Goal: Task Accomplishment & Management: Complete application form

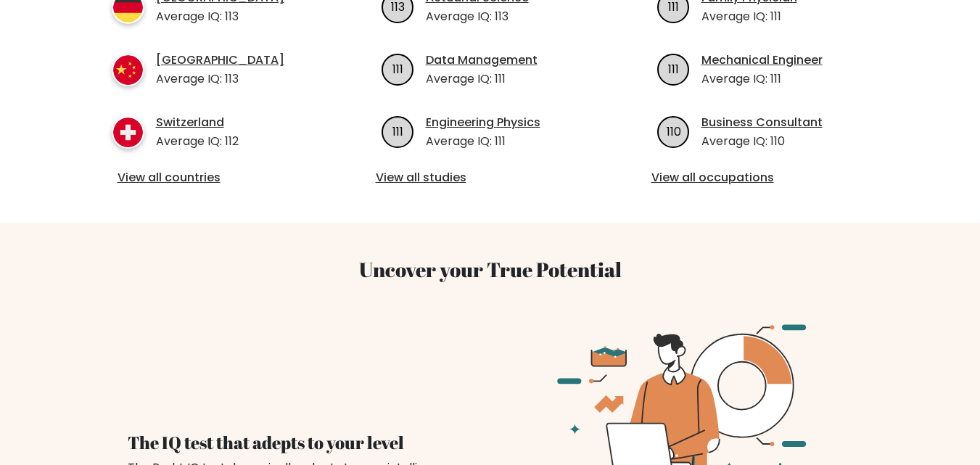
scroll to position [740, 0]
drag, startPoint x: 896, startPoint y: 268, endPoint x: 851, endPoint y: 250, distance: 48.9
click at [896, 268] on div "Uncover your True Potential The IQ test that adepts to your level The Brght IQ …" at bounding box center [490, 433] width 827 height 422
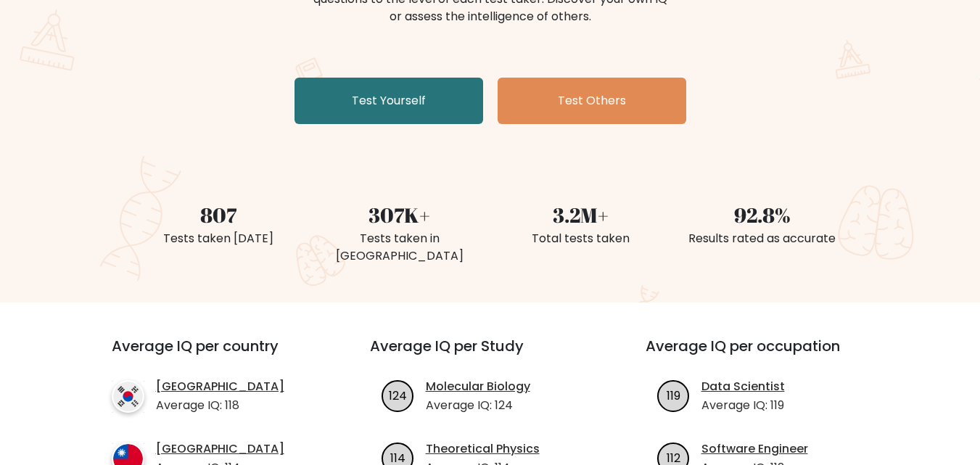
scroll to position [0, 0]
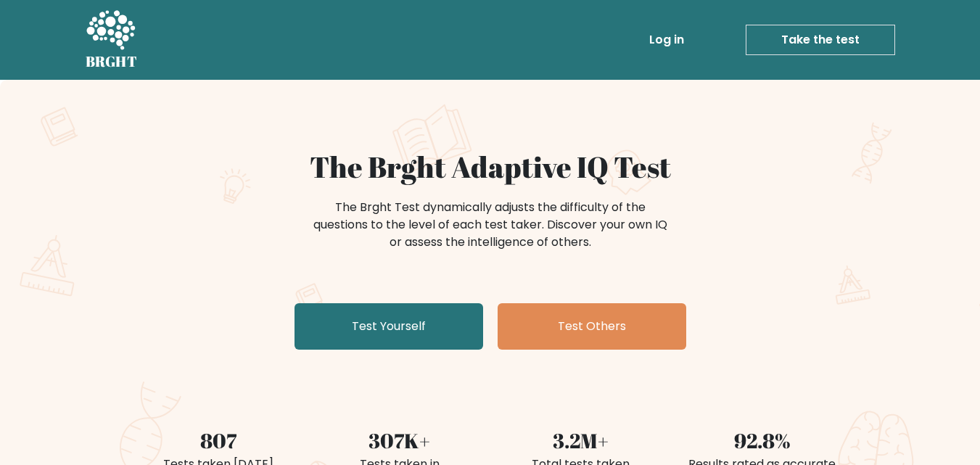
click at [421, 302] on div "The Brght Adaptive IQ Test The Brght Test dynamically adjusts the difficulty of…" at bounding box center [491, 252] width 726 height 206
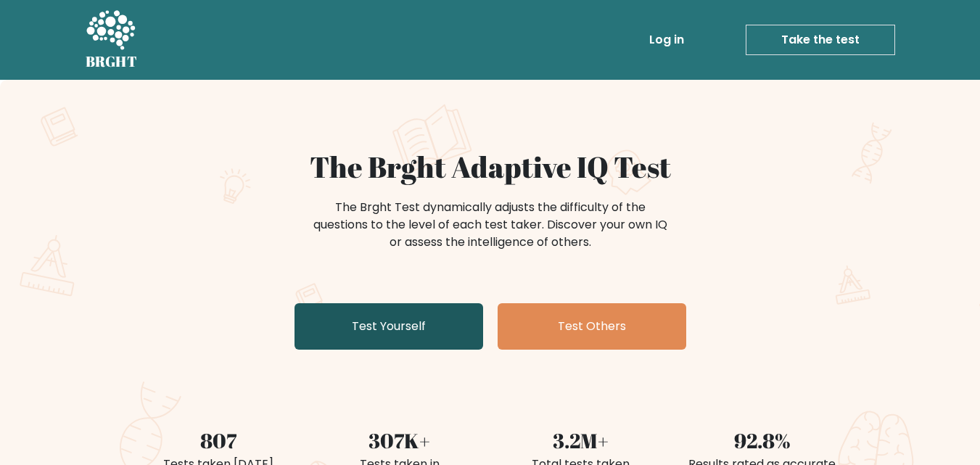
click at [398, 327] on link "Test Yourself" at bounding box center [389, 326] width 189 height 46
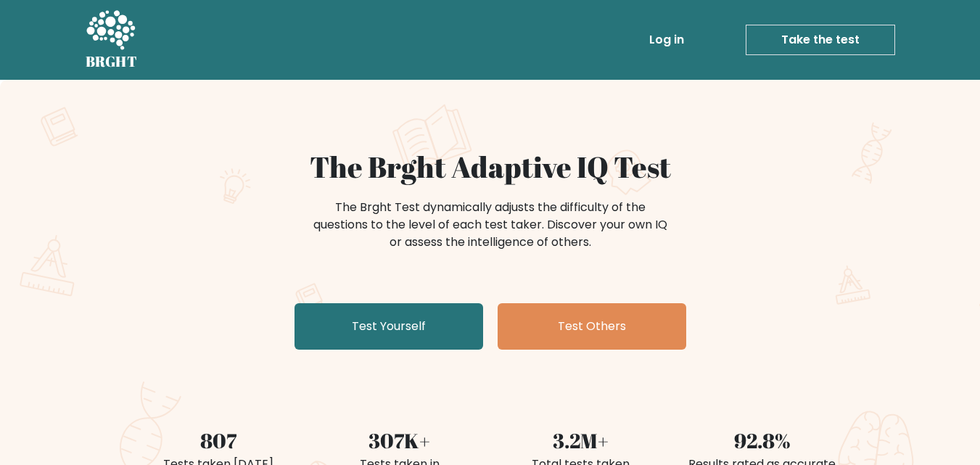
click at [660, 32] on link "Log in" at bounding box center [667, 39] width 46 height 29
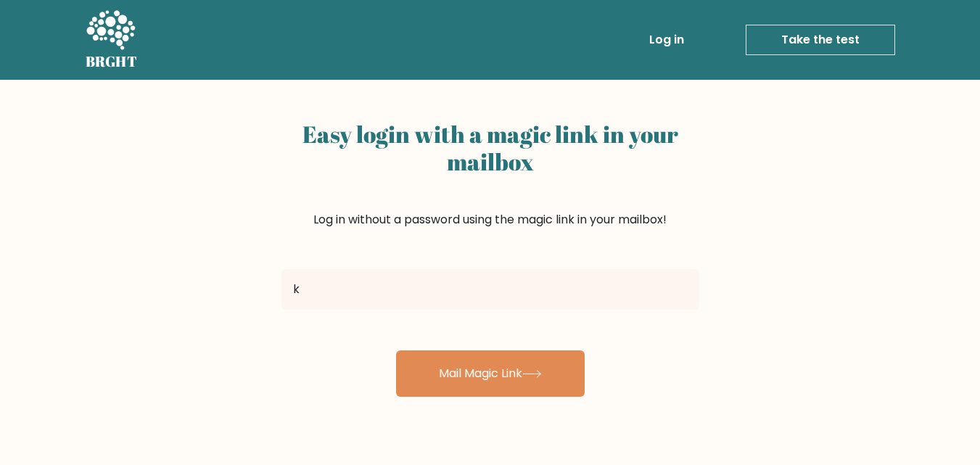
type input "[EMAIL_ADDRESS][DOMAIN_NAME]"
click at [534, 403] on div "Easy login with a magic link in your mailbox Log in without a password using th…" at bounding box center [490, 355] width 980 height 550
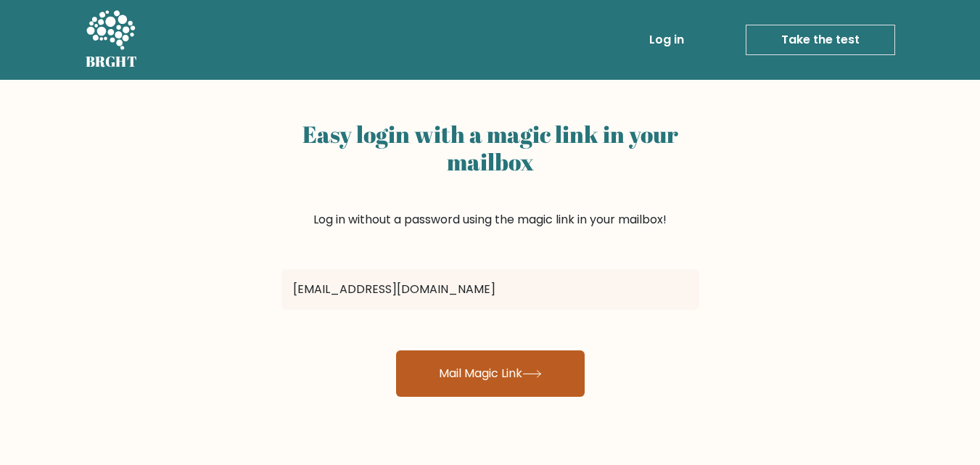
click at [538, 384] on button "Mail Magic Link" at bounding box center [490, 374] width 189 height 46
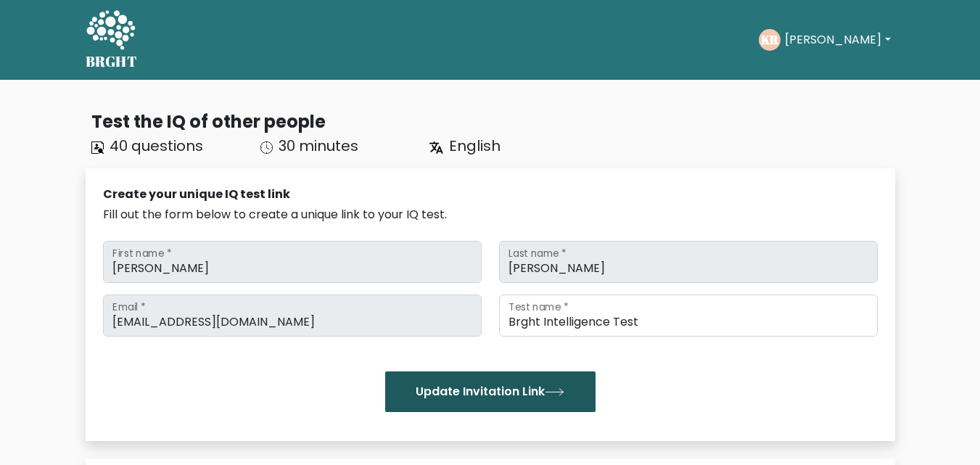
click at [521, 385] on button "Update Invitation Link" at bounding box center [490, 392] width 210 height 41
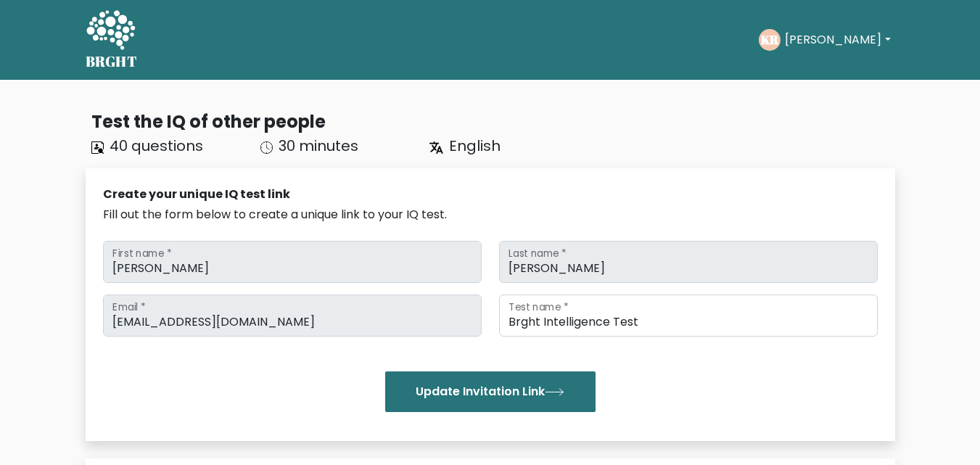
click at [130, 19] on icon at bounding box center [111, 31] width 50 height 44
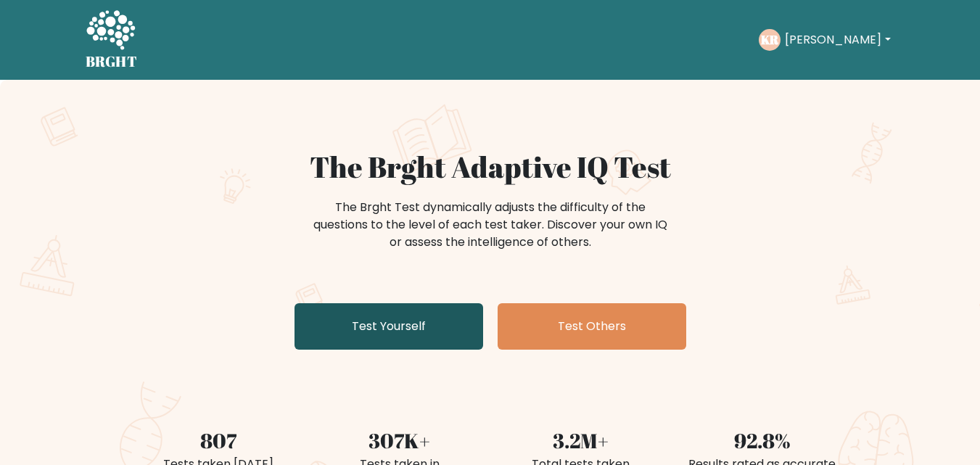
click at [377, 335] on link "Test Yourself" at bounding box center [389, 326] width 189 height 46
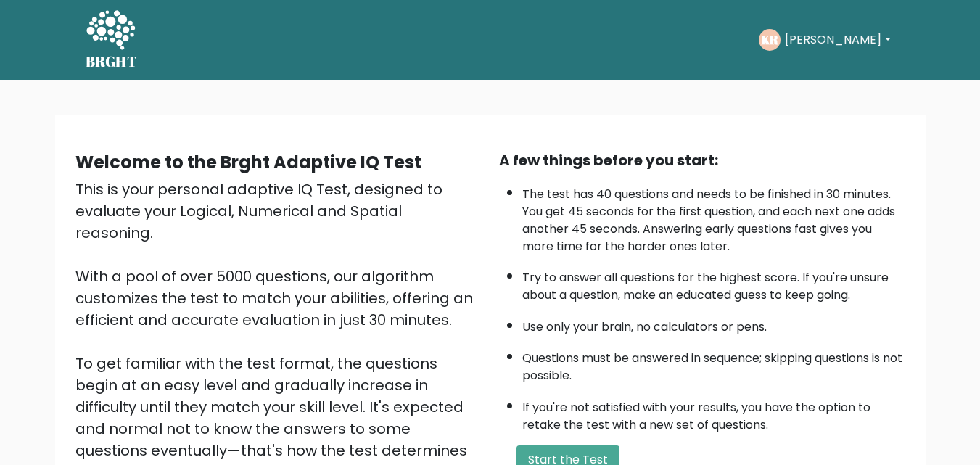
click at [854, 40] on button "[PERSON_NAME]" at bounding box center [838, 39] width 114 height 19
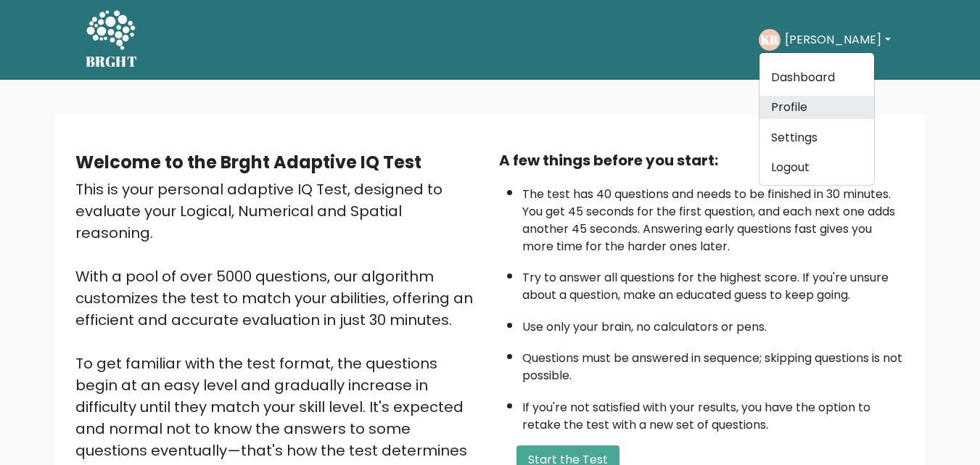
click at [810, 101] on link "Profile" at bounding box center [817, 107] width 115 height 23
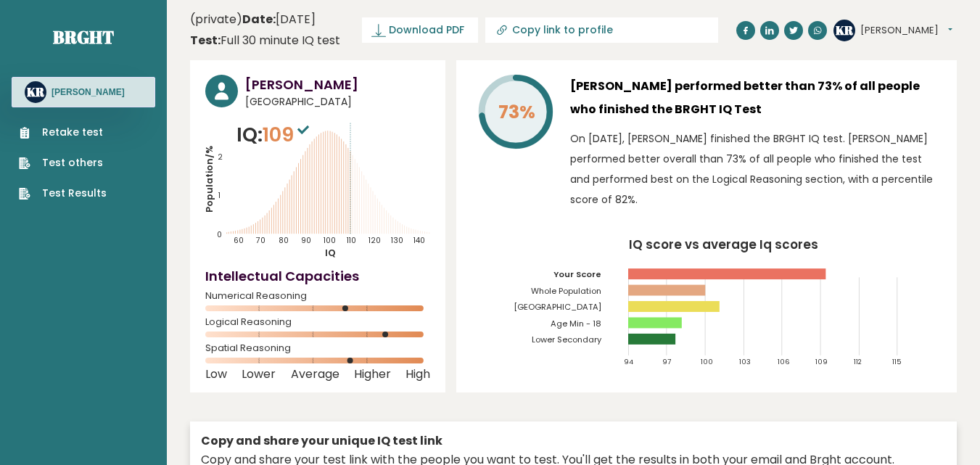
click at [94, 130] on link "Retake test" at bounding box center [63, 132] width 88 height 15
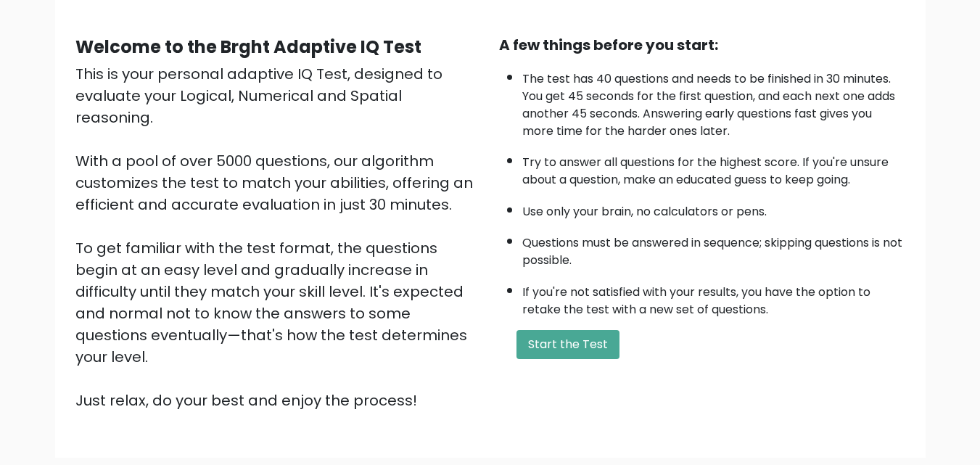
scroll to position [118, 0]
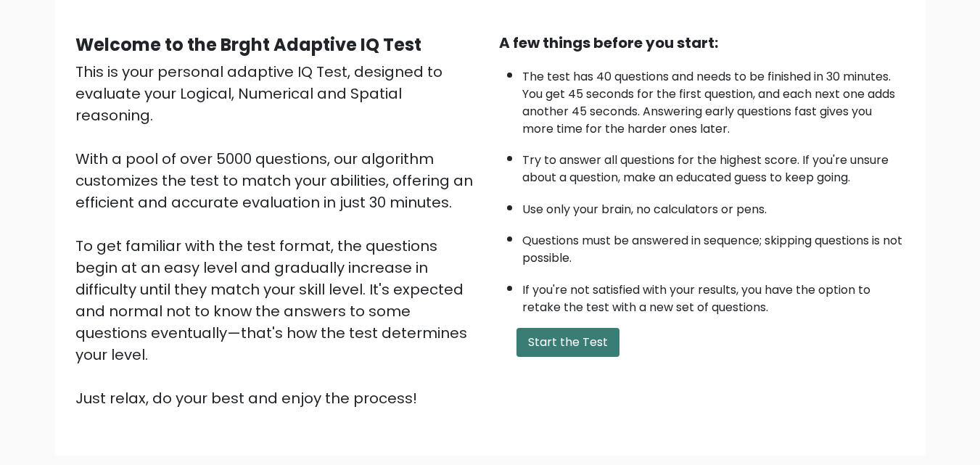
click at [570, 352] on button "Start the Test" at bounding box center [568, 342] width 103 height 29
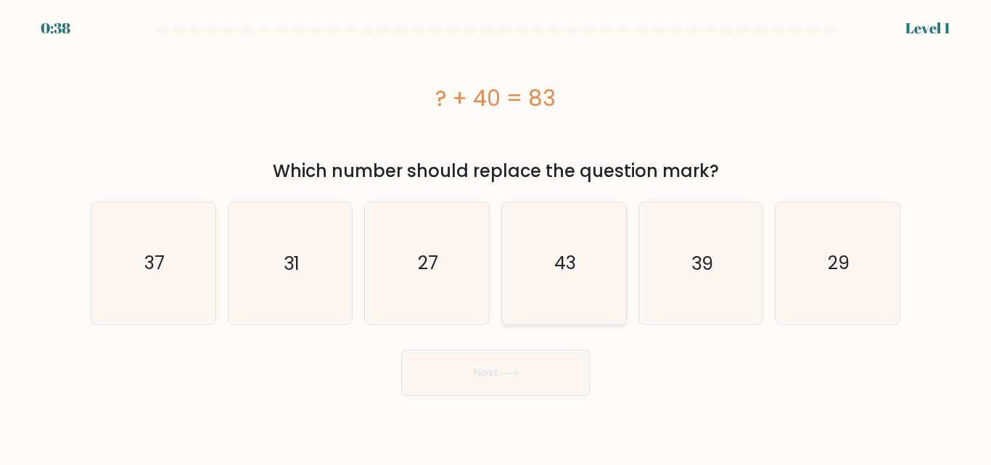
click at [560, 263] on text "43" at bounding box center [565, 262] width 22 height 25
click at [496, 237] on input "d. 43" at bounding box center [496, 235] width 1 height 4
radio input "true"
click at [501, 385] on button "Next" at bounding box center [495, 373] width 189 height 46
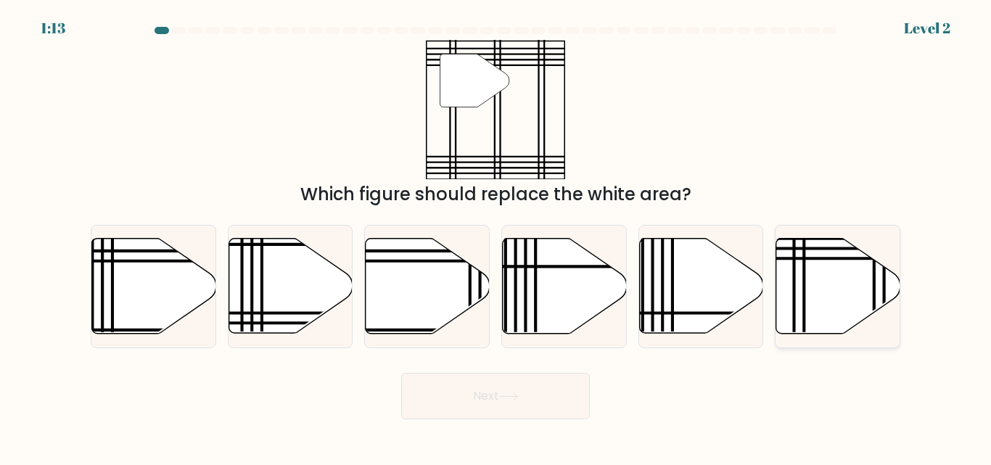
click at [828, 263] on icon at bounding box center [838, 286] width 124 height 95
click at [496, 237] on input "f." at bounding box center [496, 235] width 1 height 4
radio input "true"
click at [496, 402] on button "Next" at bounding box center [495, 396] width 189 height 46
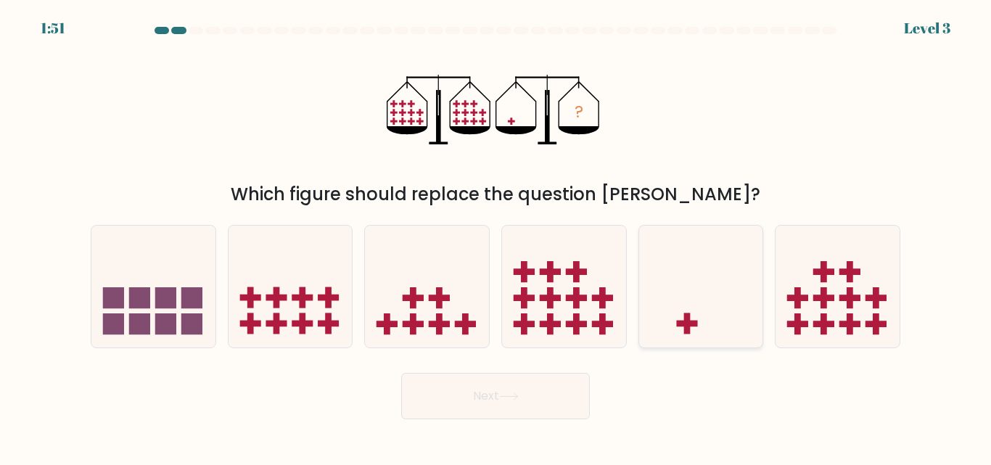
click at [689, 258] on icon at bounding box center [701, 286] width 124 height 102
click at [496, 237] on input "e." at bounding box center [496, 235] width 1 height 4
radio input "true"
click at [546, 396] on button "Next" at bounding box center [495, 396] width 189 height 46
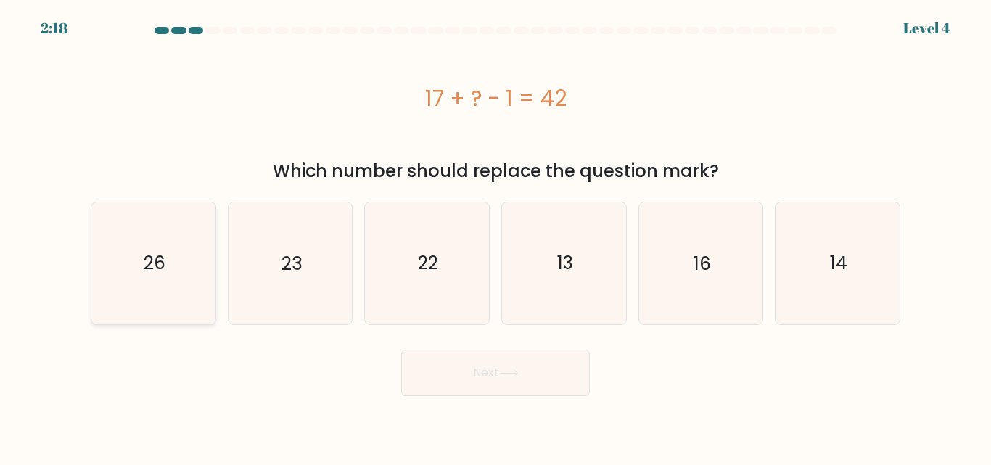
click at [135, 247] on icon "26" at bounding box center [153, 262] width 121 height 121
click at [496, 237] on input "a. 26" at bounding box center [496, 235] width 1 height 4
radio input "true"
click at [456, 359] on button "Next" at bounding box center [495, 373] width 189 height 46
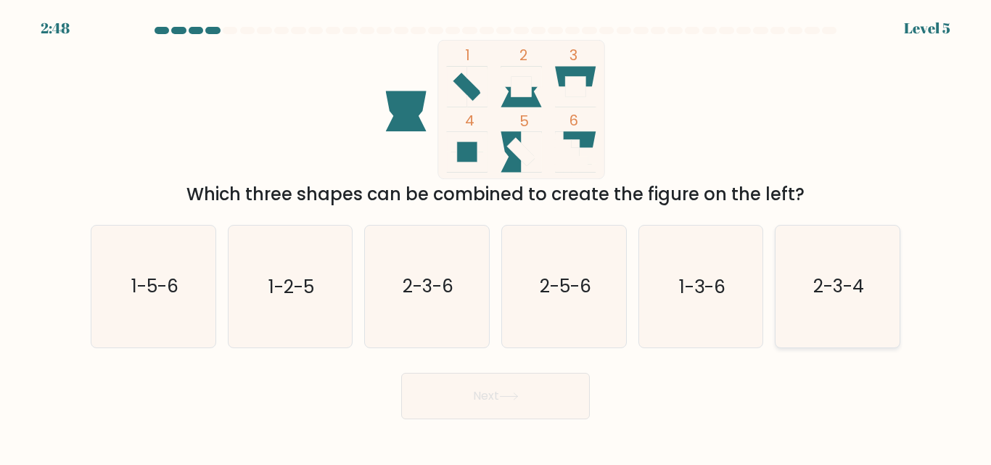
click at [858, 293] on text "2-3-4" at bounding box center [839, 286] width 51 height 25
click at [496, 237] on input "f. 2-3-4" at bounding box center [496, 235] width 1 height 4
radio input "true"
click at [449, 401] on button "Next" at bounding box center [495, 396] width 189 height 46
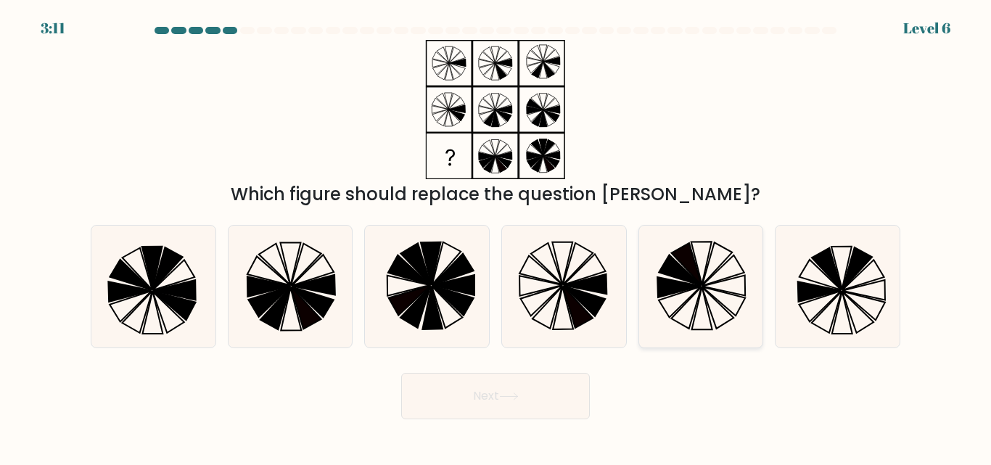
click at [695, 279] on icon at bounding box center [687, 264] width 30 height 42
click at [496, 237] on input "e." at bounding box center [496, 235] width 1 height 4
radio input "true"
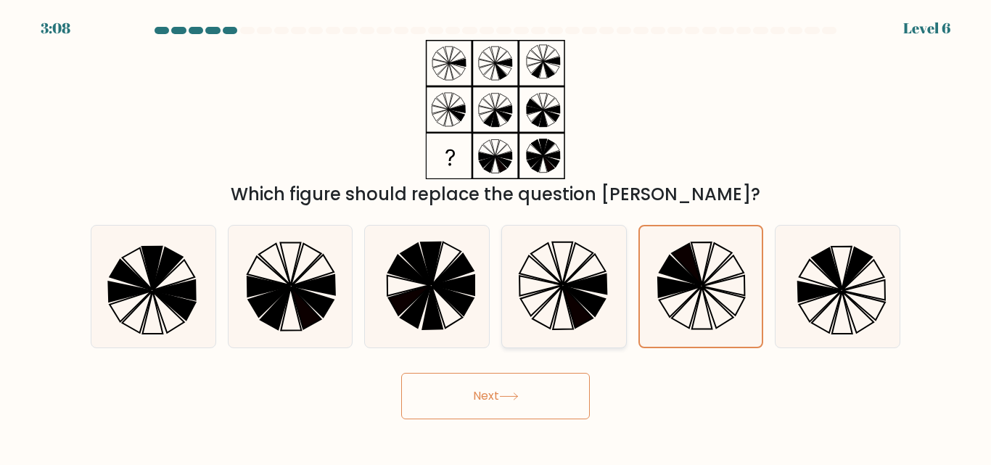
click at [582, 318] on icon at bounding box center [578, 308] width 30 height 42
click at [496, 237] on input "d." at bounding box center [496, 235] width 1 height 4
radio input "true"
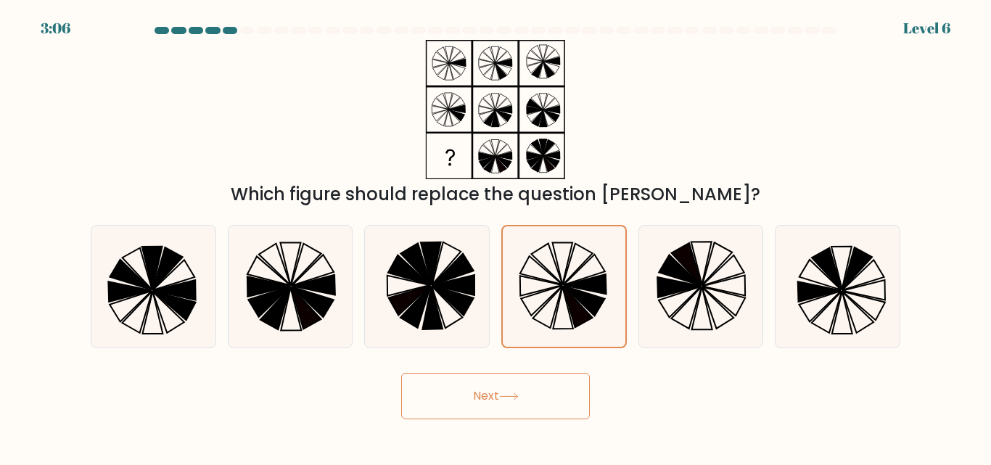
click at [538, 396] on button "Next" at bounding box center [495, 396] width 189 height 46
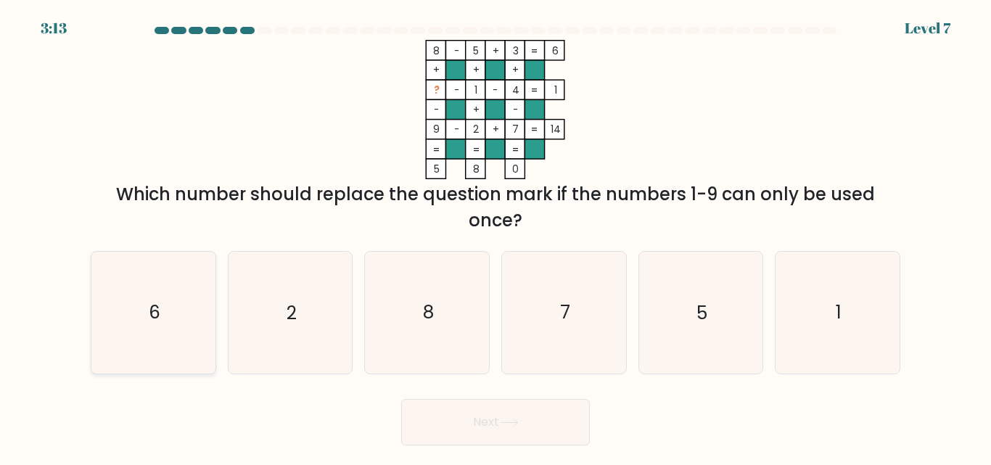
click at [175, 290] on icon "6" at bounding box center [153, 312] width 121 height 121
click at [496, 237] on input "a. 6" at bounding box center [496, 235] width 1 height 4
radio input "true"
click at [487, 430] on button "Next" at bounding box center [495, 422] width 189 height 46
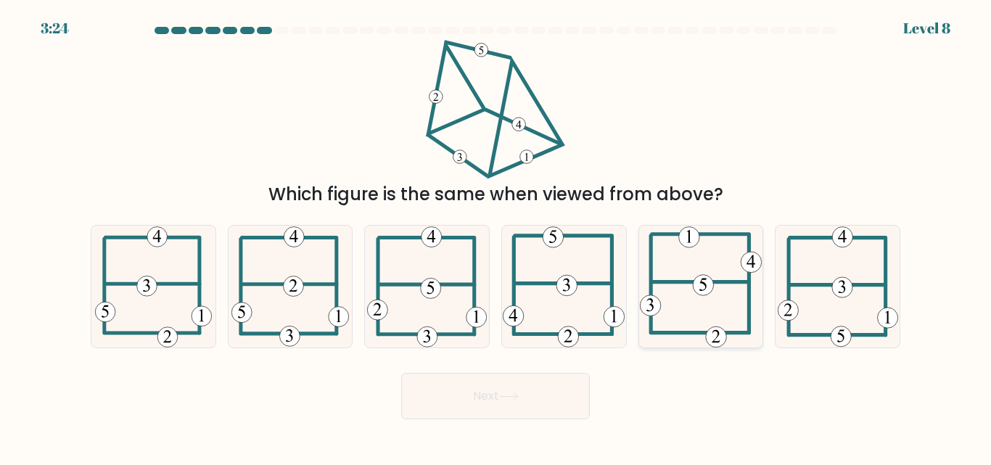
click at [743, 291] on icon at bounding box center [700, 286] width 121 height 121
click at [496, 237] on input "e." at bounding box center [496, 235] width 1 height 4
radio input "true"
click at [476, 387] on button "Next" at bounding box center [495, 396] width 189 height 46
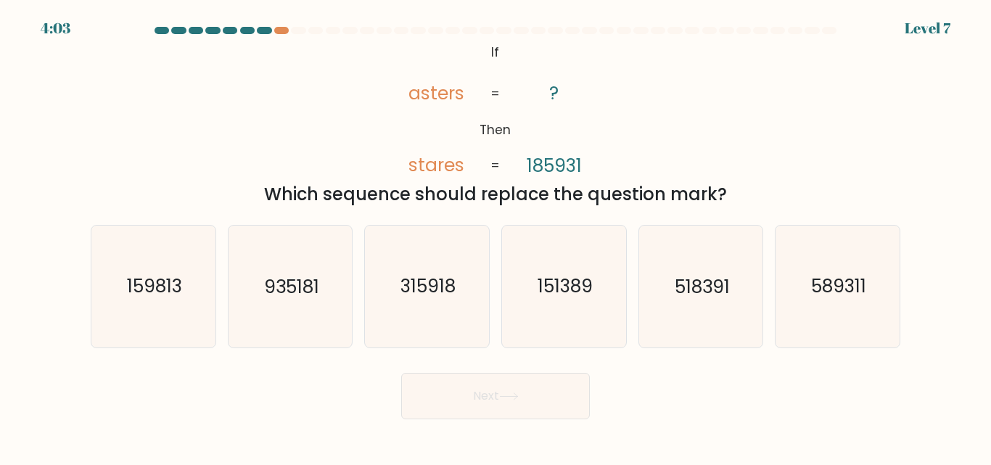
click at [261, 32] on div at bounding box center [264, 30] width 15 height 7
click at [263, 33] on div at bounding box center [264, 30] width 15 height 7
click at [708, 283] on text "518391" at bounding box center [702, 286] width 55 height 25
click at [496, 237] on input "e. 518391" at bounding box center [496, 235] width 1 height 4
radio input "true"
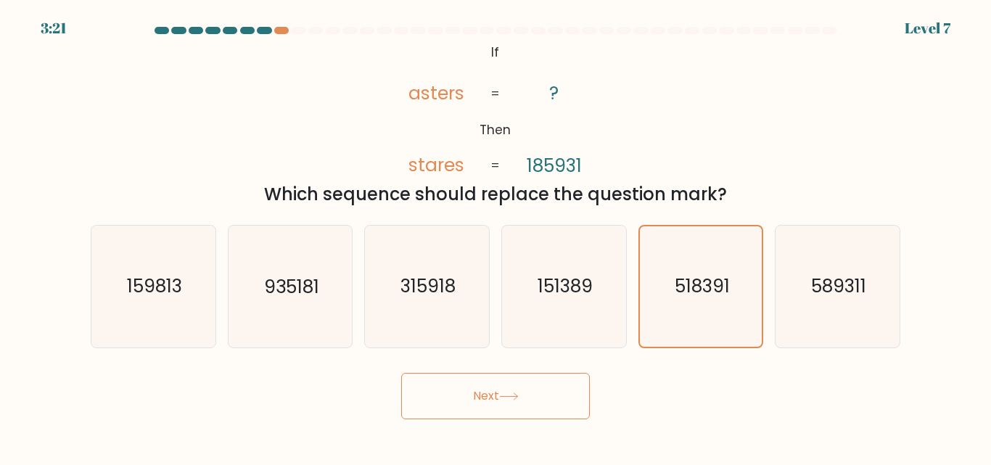
click at [432, 406] on button "Next" at bounding box center [495, 396] width 189 height 46
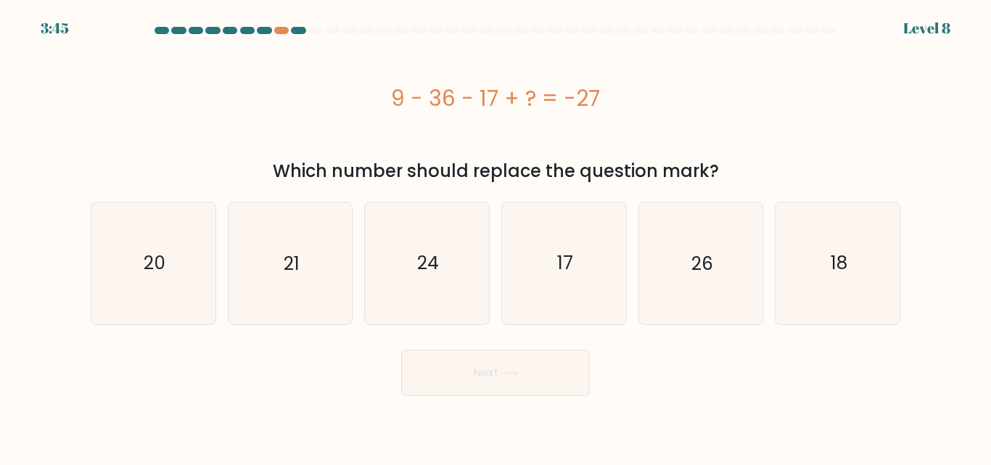
click at [412, 99] on div "9 - 36 - 17 + ? = -27" at bounding box center [496, 98] width 810 height 33
click at [562, 277] on icon "17" at bounding box center [564, 262] width 121 height 121
click at [496, 237] on input "d. 17" at bounding box center [496, 235] width 1 height 4
radio input "true"
click at [479, 364] on button "Next" at bounding box center [495, 373] width 189 height 46
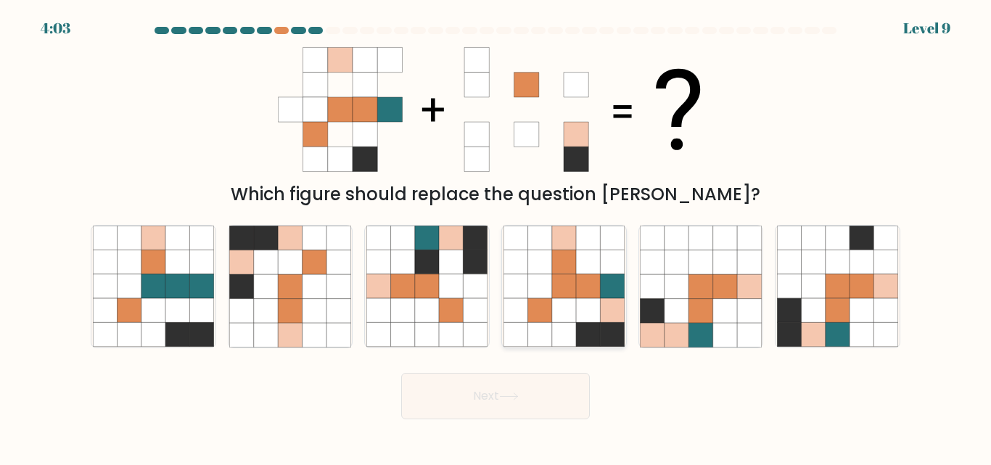
click at [543, 314] on icon at bounding box center [540, 311] width 24 height 24
click at [496, 237] on input "d." at bounding box center [496, 235] width 1 height 4
radio input "true"
click at [502, 397] on button "Next" at bounding box center [495, 396] width 189 height 46
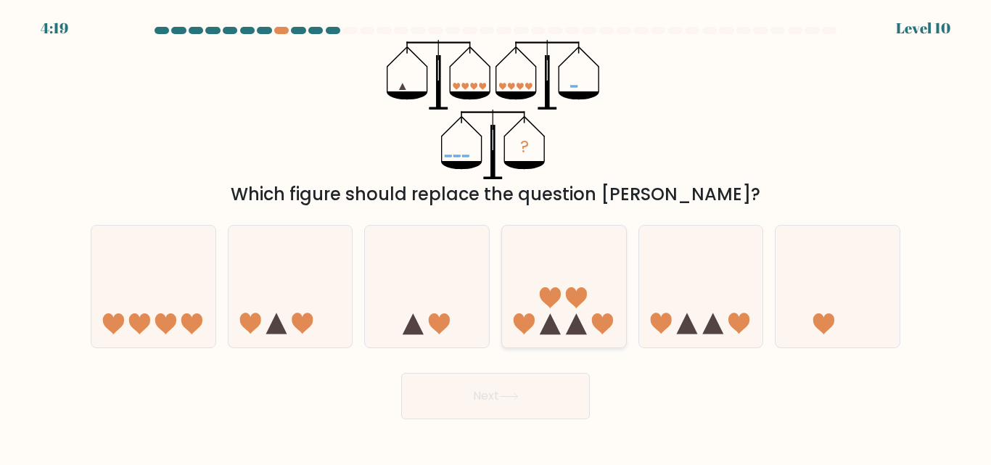
click at [589, 316] on icon at bounding box center [564, 286] width 124 height 102
click at [496, 237] on input "d." at bounding box center [496, 235] width 1 height 4
radio input "true"
click at [503, 395] on icon at bounding box center [509, 397] width 20 height 8
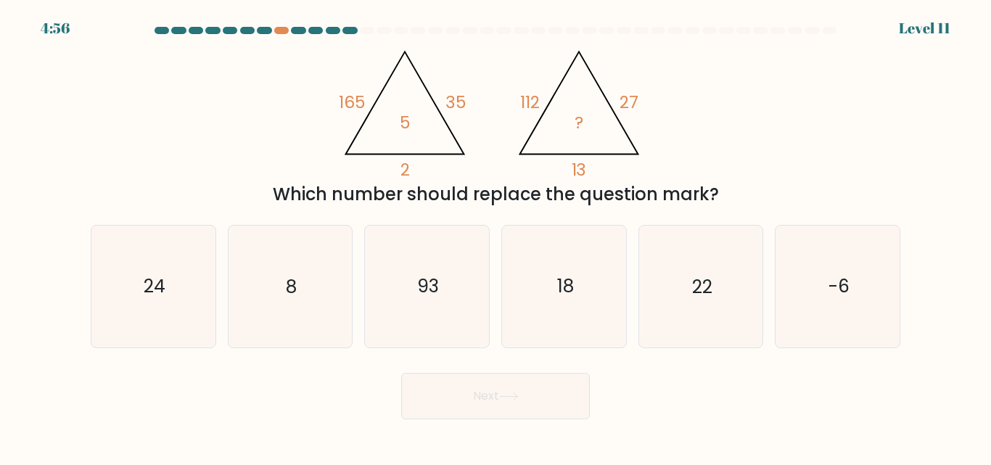
click at [369, 126] on icon "@import url('https://fonts.googleapis.com/css?family=Abril+Fatface:400,100,100i…" at bounding box center [495, 109] width 321 height 139
click at [499, 106] on icon "@import url('https://fonts.googleapis.com/css?family=Abril+Fatface:400,100,100i…" at bounding box center [495, 109] width 321 height 139
click at [348, 95] on tspan "165" at bounding box center [352, 102] width 27 height 23
click at [385, 134] on icon "@import url('https://fonts.googleapis.com/css?family=Abril+Fatface:400,100,100i…" at bounding box center [495, 109] width 321 height 139
click at [265, 105] on div "@import url('https://fonts.googleapis.com/css?family=Abril+Fatface:400,100,100i…" at bounding box center [495, 124] width 827 height 168
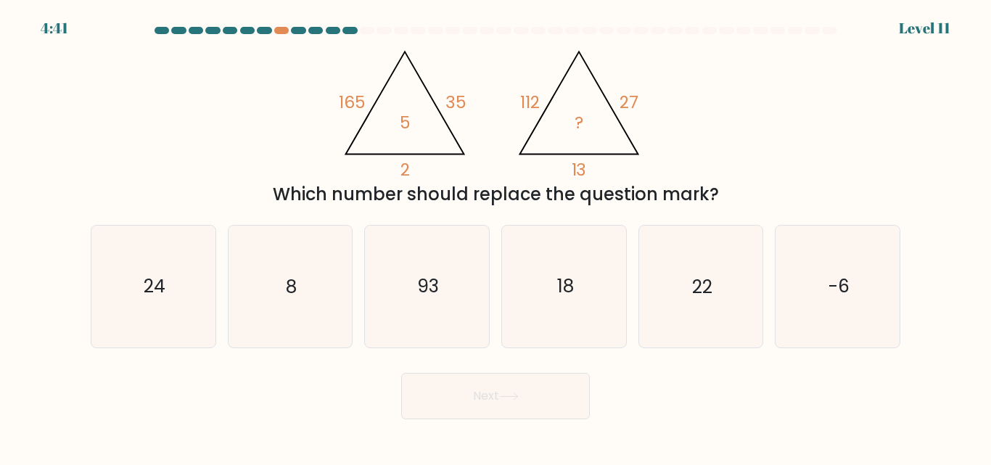
click at [401, 138] on icon "@import url('https://fonts.googleapis.com/css?family=Abril+Fatface:400,100,100i…" at bounding box center [495, 109] width 321 height 139
click at [314, 139] on div "@import url('https://fonts.googleapis.com/css?family=Abril+Fatface:400,100,100i…" at bounding box center [495, 124] width 827 height 168
click at [296, 270] on icon "8" at bounding box center [289, 286] width 121 height 121
click at [496, 237] on input "b. 8" at bounding box center [496, 235] width 1 height 4
radio input "true"
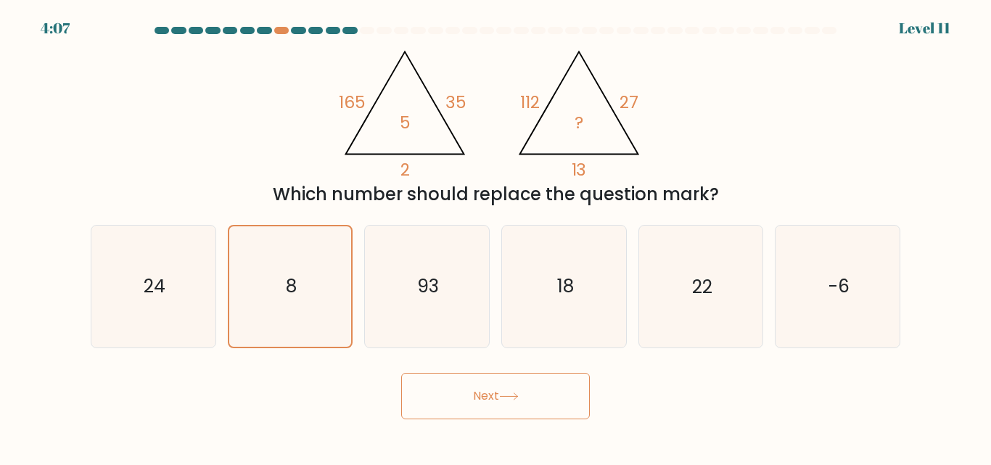
click at [443, 409] on button "Next" at bounding box center [495, 396] width 189 height 46
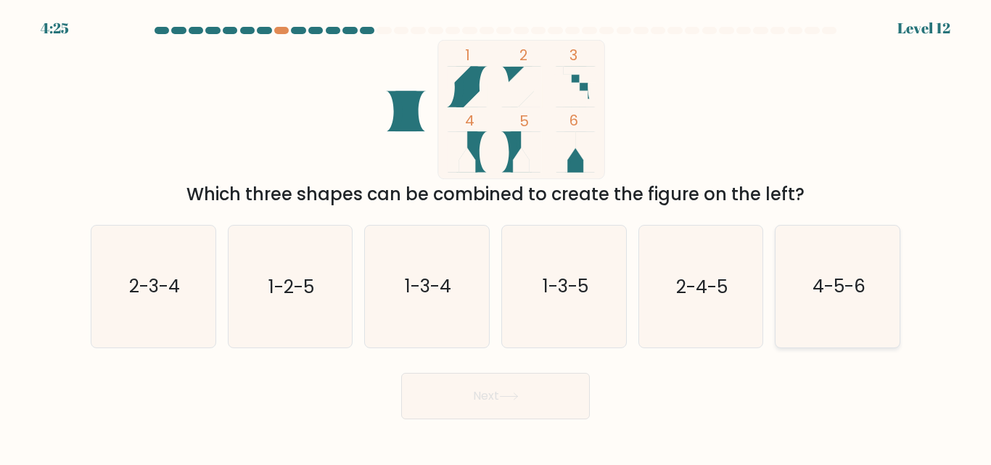
click at [834, 263] on icon "4-5-6" at bounding box center [837, 286] width 121 height 121
click at [496, 237] on input "f. 4-5-6" at bounding box center [496, 235] width 1 height 4
radio input "true"
click at [540, 410] on button "Next" at bounding box center [495, 396] width 189 height 46
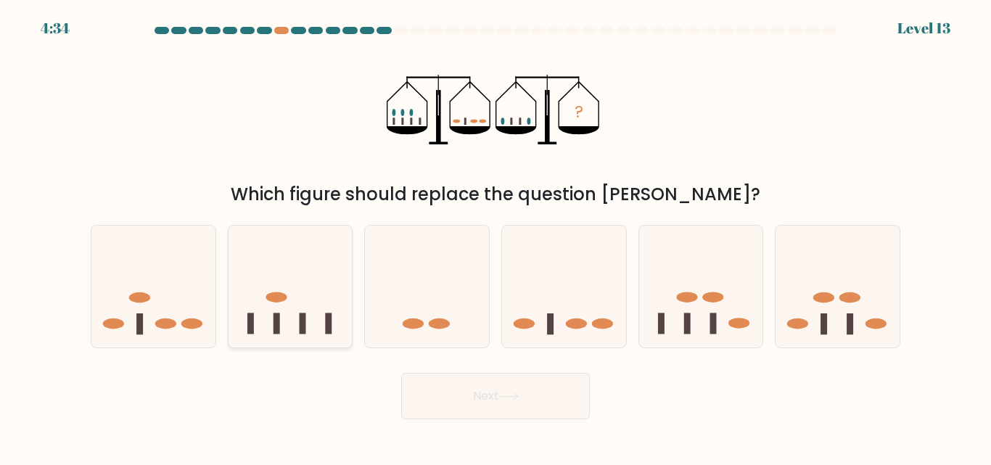
click at [285, 316] on icon at bounding box center [291, 286] width 124 height 102
click at [496, 237] on input "b." at bounding box center [496, 235] width 1 height 4
radio input "true"
click at [422, 384] on button "Next" at bounding box center [495, 396] width 189 height 46
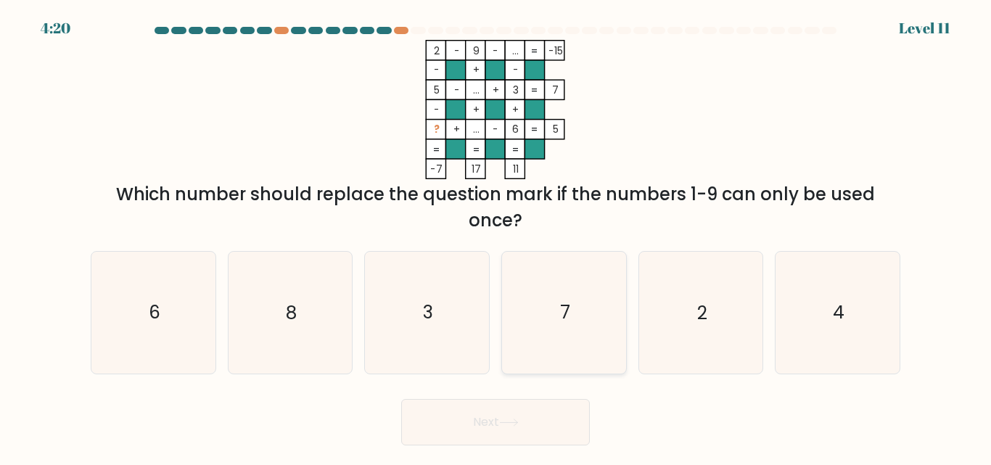
click at [597, 274] on icon "7" at bounding box center [564, 312] width 121 height 121
click at [496, 237] on input "d. 7" at bounding box center [496, 235] width 1 height 4
radio input "true"
click at [573, 416] on button "Next" at bounding box center [495, 422] width 189 height 46
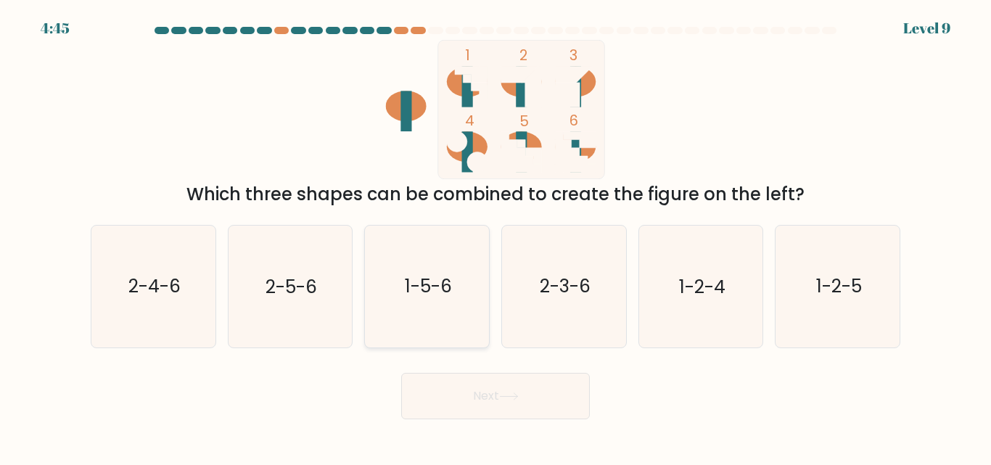
click at [437, 314] on icon "1-5-6" at bounding box center [426, 286] width 121 height 121
click at [496, 237] on input "c. 1-5-6" at bounding box center [496, 235] width 1 height 4
radio input "true"
click at [454, 386] on button "Next" at bounding box center [495, 396] width 189 height 46
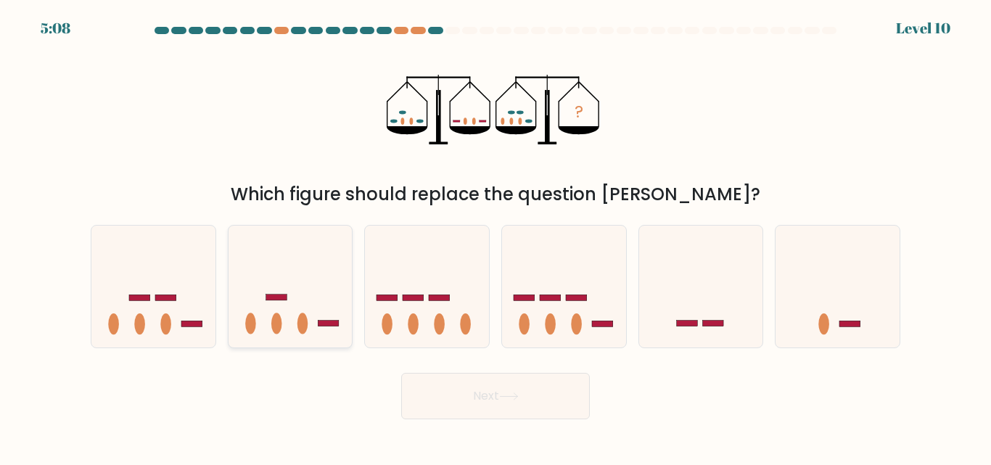
click at [342, 321] on icon at bounding box center [291, 286] width 124 height 102
click at [496, 237] on input "b." at bounding box center [496, 235] width 1 height 4
radio input "true"
click at [840, 310] on icon at bounding box center [838, 286] width 124 height 102
click at [496, 237] on input "f." at bounding box center [496, 235] width 1 height 4
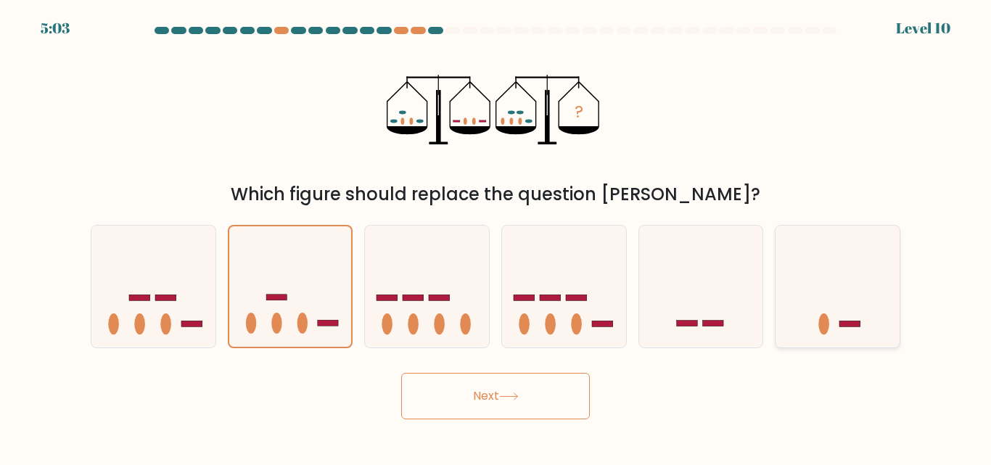
radio input "true"
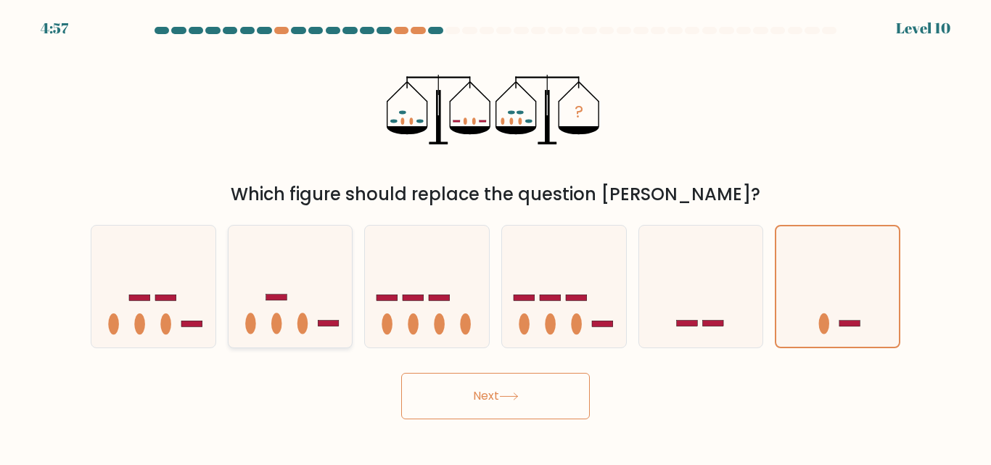
click at [310, 322] on icon at bounding box center [291, 286] width 124 height 102
click at [496, 237] on input "b." at bounding box center [496, 235] width 1 height 4
radio input "true"
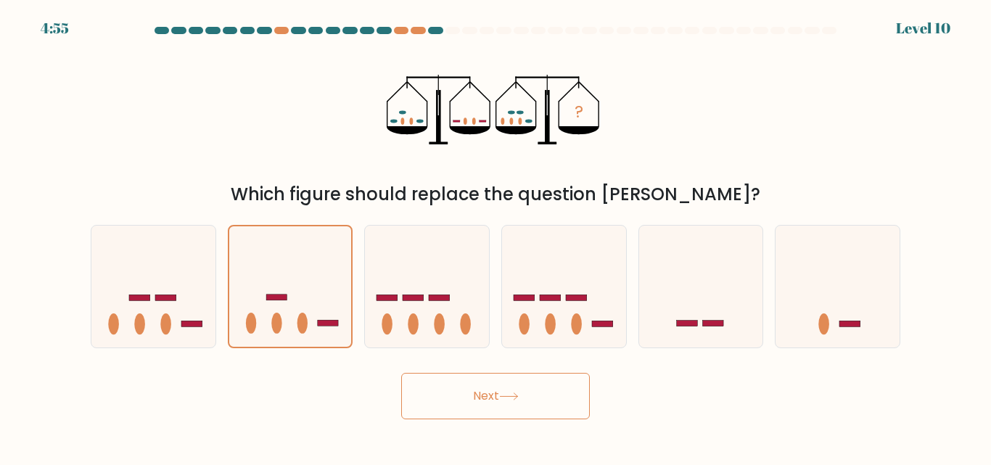
click at [481, 398] on button "Next" at bounding box center [495, 396] width 189 height 46
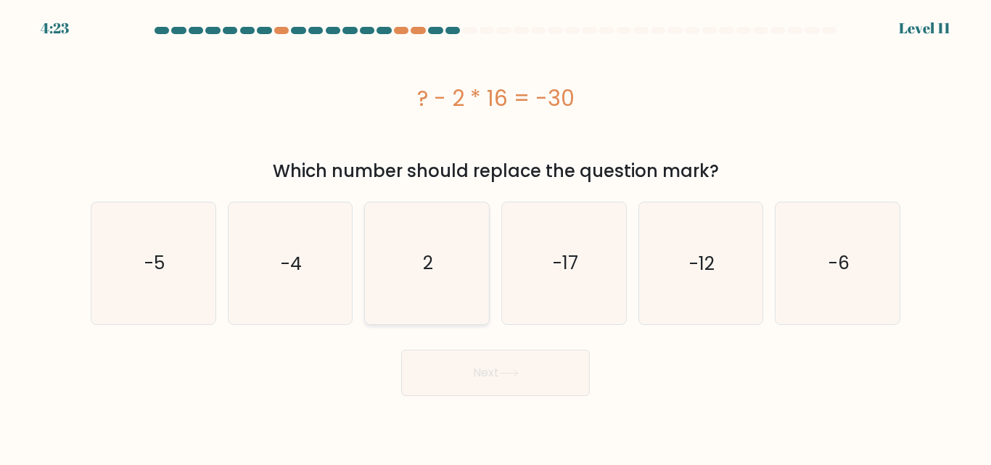
click at [417, 258] on icon "2" at bounding box center [426, 262] width 121 height 121
click at [496, 237] on input "c. 2" at bounding box center [496, 235] width 1 height 4
radio input "true"
click at [480, 388] on button "Next" at bounding box center [495, 373] width 189 height 46
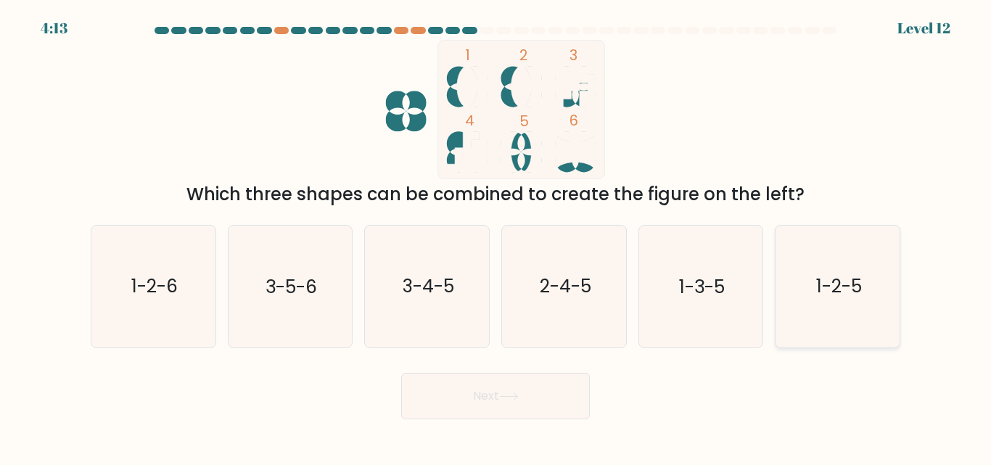
click at [892, 307] on icon "1-2-5" at bounding box center [837, 286] width 121 height 121
click at [496, 237] on input "f. 1-2-5" at bounding box center [496, 235] width 1 height 4
radio input "true"
click at [533, 397] on button "Next" at bounding box center [495, 396] width 189 height 46
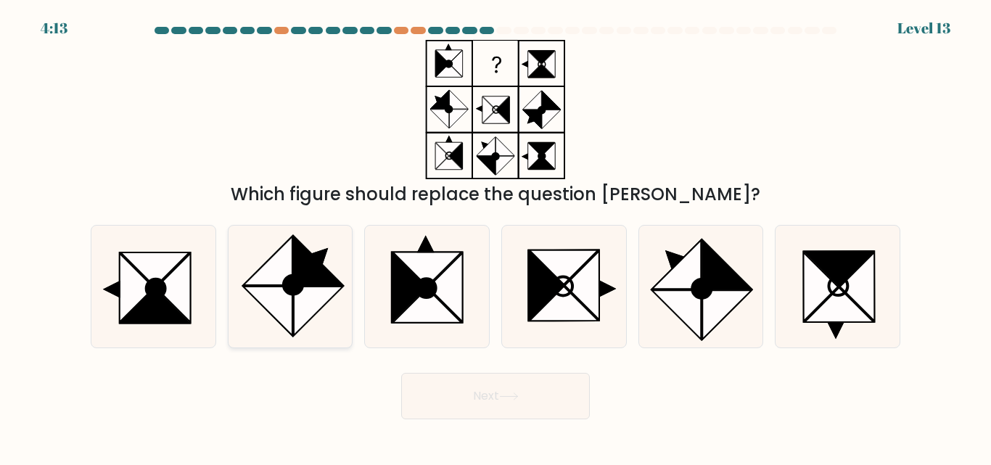
click at [284, 270] on icon at bounding box center [268, 261] width 49 height 49
click at [496, 237] on input "b." at bounding box center [496, 235] width 1 height 4
radio input "true"
click at [549, 410] on button "Next" at bounding box center [495, 396] width 189 height 46
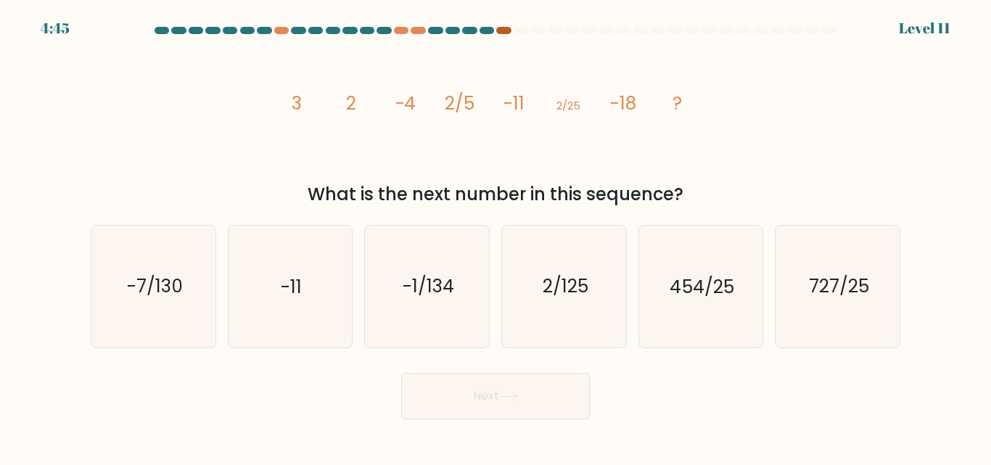
click at [501, 29] on div at bounding box center [503, 30] width 15 height 7
drag, startPoint x: 506, startPoint y: 30, endPoint x: 342, endPoint y: 63, distance: 167.2
click at [342, 63] on icon "image/svg+xml 3 2 -4 2/5 -11 2/25 -18 ?" at bounding box center [495, 109] width 435 height 139
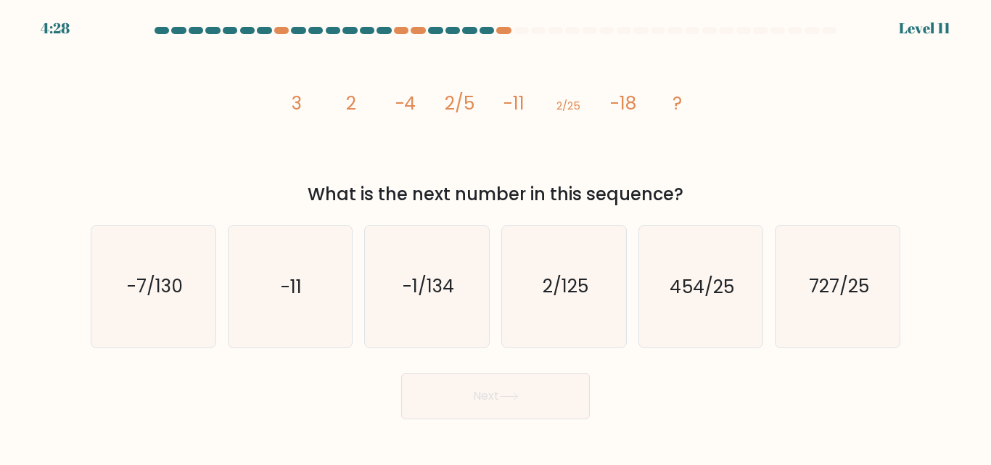
click at [364, 9] on div "4:28 Level 11" at bounding box center [495, 8] width 991 height 17
click at [388, 118] on icon "image/svg+xml 3 2 -4 2/5 -11 2/25 -18 ?" at bounding box center [495, 109] width 435 height 139
click at [389, 144] on icon "image/svg+xml 3 2 -4 2/5 -11 2/25 -18 ?" at bounding box center [495, 109] width 435 height 139
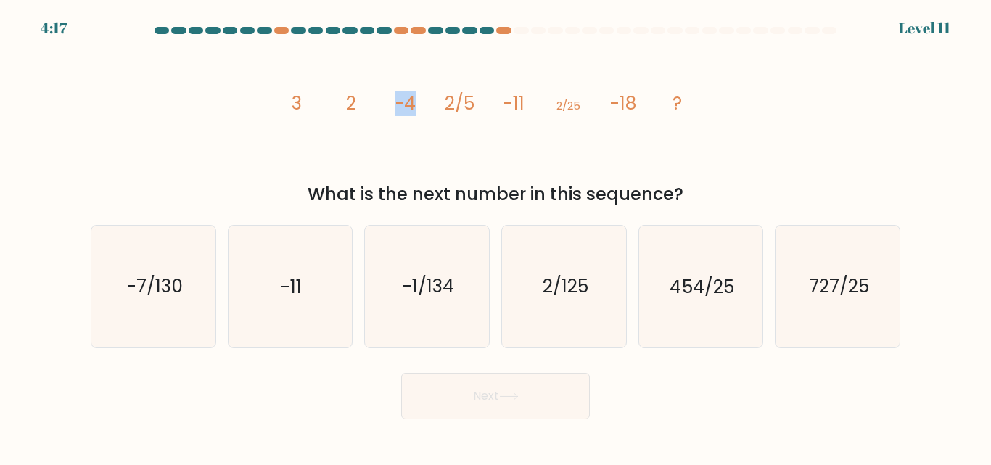
click at [389, 144] on icon "image/svg+xml 3 2 -4 2/5 -11 2/25 -18 ?" at bounding box center [495, 109] width 435 height 139
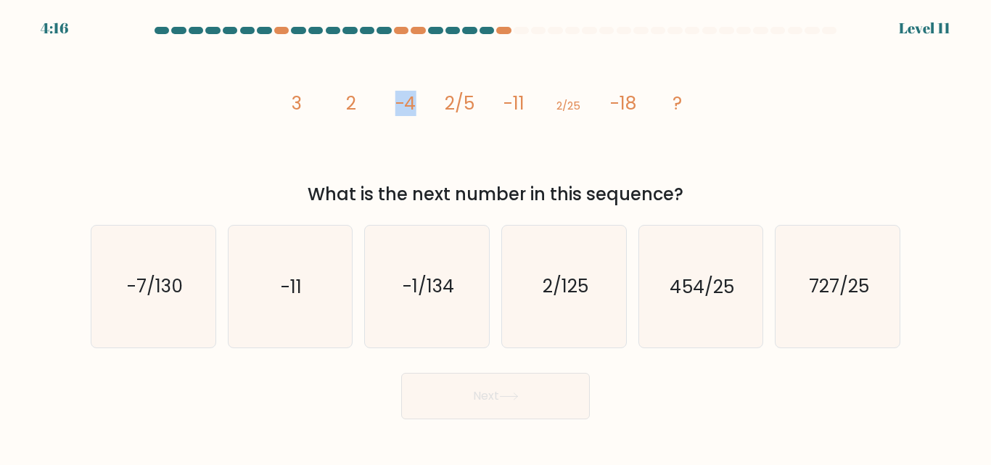
click at [389, 144] on icon "image/svg+xml 3 2 -4 2/5 -11 2/25 -18 ?" at bounding box center [495, 109] width 435 height 139
drag, startPoint x: 389, startPoint y: 144, endPoint x: 245, endPoint y: 89, distance: 154.2
click at [245, 89] on div "image/svg+xml 3 2 -4 2/5 -11 2/25 -18 ? What is the next number in this sequenc…" at bounding box center [495, 124] width 827 height 168
click at [274, 182] on div "What is the next number in this sequence?" at bounding box center [495, 194] width 792 height 26
click at [535, 341] on icon "2/125" at bounding box center [564, 286] width 121 height 121
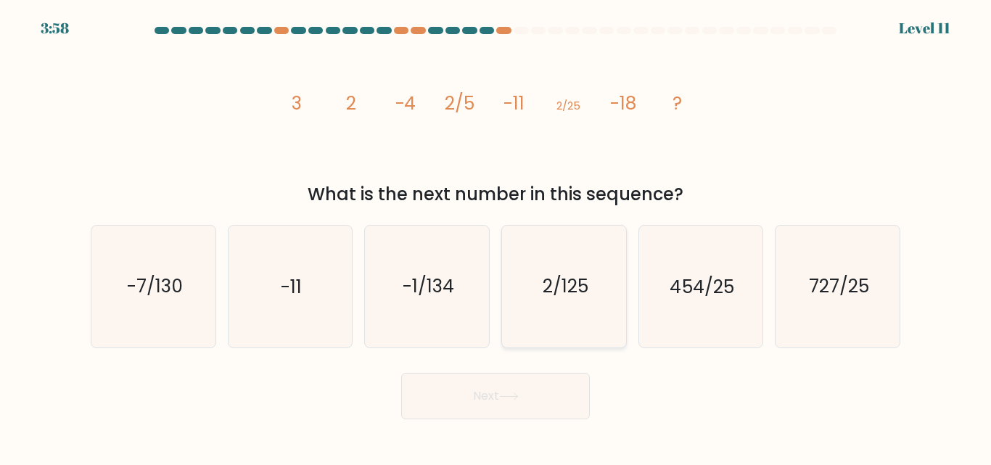
click at [496, 237] on input "d. 2/125" at bounding box center [496, 235] width 1 height 4
radio input "true"
click at [520, 388] on button "Next" at bounding box center [495, 396] width 189 height 46
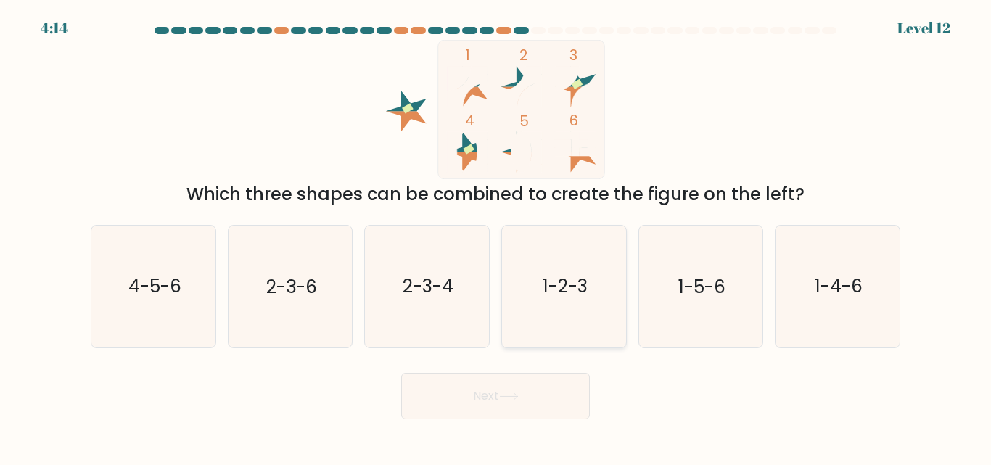
click at [520, 263] on icon "1-2-3" at bounding box center [564, 286] width 121 height 121
click at [496, 237] on input "d. 1-2-3" at bounding box center [496, 235] width 1 height 4
radio input "true"
click at [478, 385] on button "Next" at bounding box center [495, 396] width 189 height 46
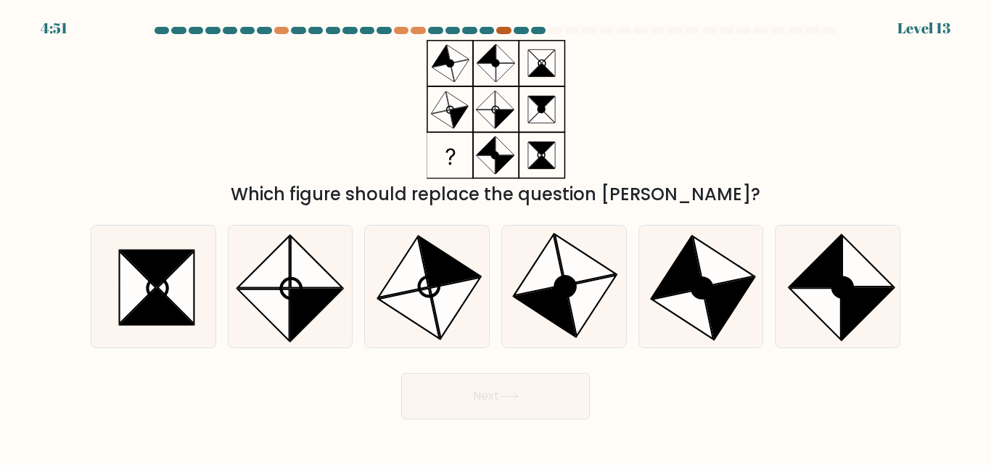
click at [498, 33] on div at bounding box center [503, 30] width 15 height 7
click at [221, 94] on div "Which figure should replace the question mark?" at bounding box center [495, 124] width 827 height 168
click at [581, 290] on icon at bounding box center [591, 306] width 50 height 61
click at [496, 237] on input "d." at bounding box center [496, 235] width 1 height 4
radio input "true"
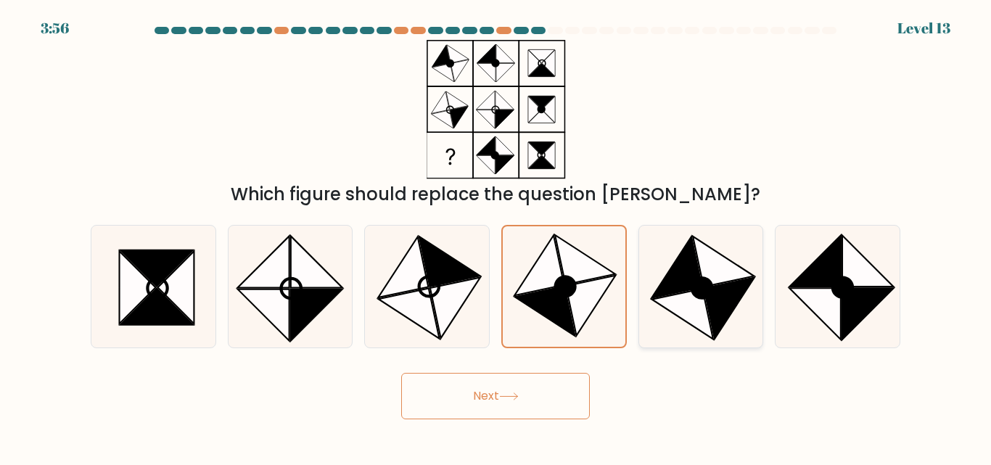
click at [706, 290] on circle at bounding box center [703, 288] width 28 height 28
click at [496, 237] on input "e." at bounding box center [496, 235] width 1 height 4
radio input "true"
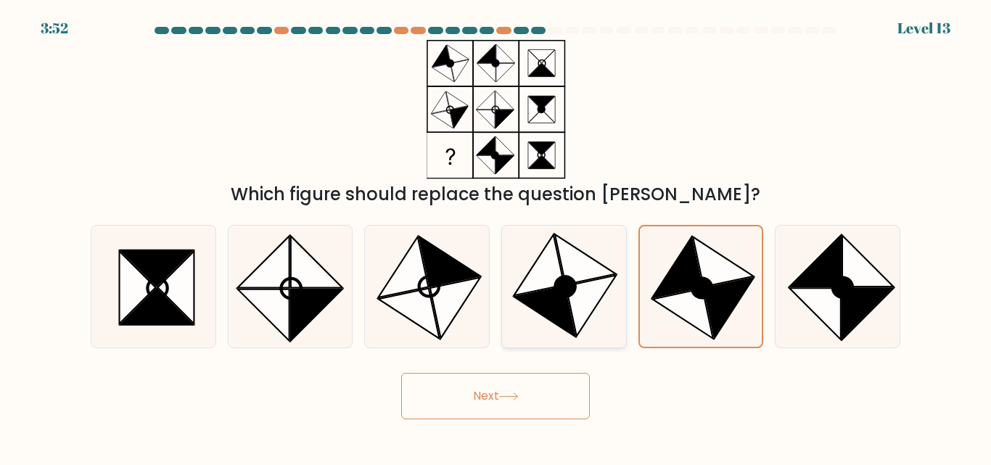
click at [560, 306] on icon at bounding box center [544, 312] width 61 height 50
click at [496, 237] on input "d." at bounding box center [496, 235] width 1 height 4
radio input "true"
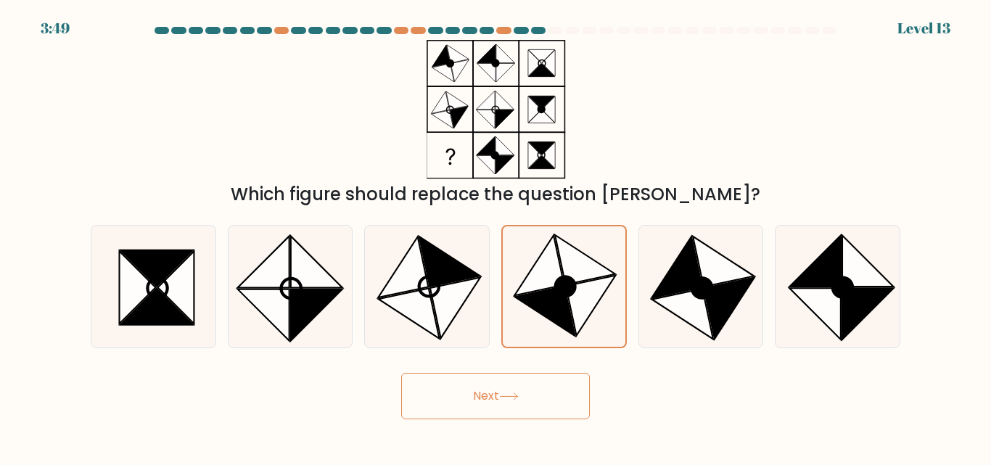
click at [485, 410] on button "Next" at bounding box center [495, 396] width 189 height 46
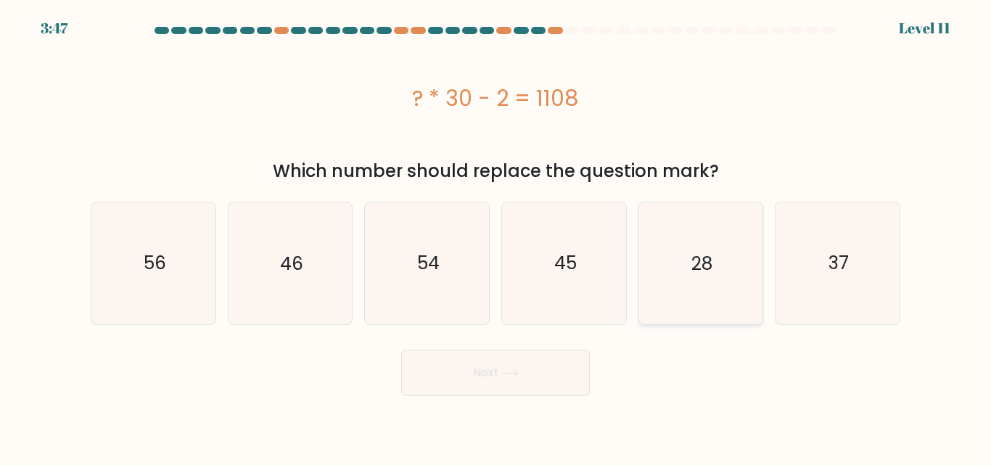
click at [732, 234] on icon "28" at bounding box center [700, 262] width 121 height 121
click at [496, 234] on input "e. 28" at bounding box center [496, 235] width 1 height 4
radio input "true"
click at [504, 374] on icon at bounding box center [509, 373] width 20 height 8
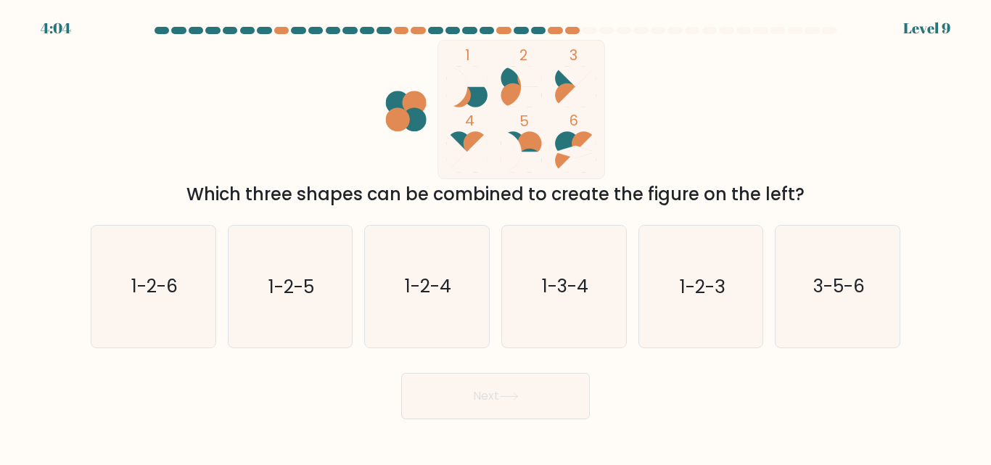
click at [472, 83] on icon at bounding box center [467, 77] width 41 height 20
click at [520, 83] on ellipse at bounding box center [530, 79] width 24 height 24
click at [521, 137] on ellipse at bounding box center [530, 144] width 24 height 24
click at [261, 300] on icon "1-2-5" at bounding box center [289, 286] width 121 height 121
click at [496, 237] on input "b. 1-2-5" at bounding box center [496, 235] width 1 height 4
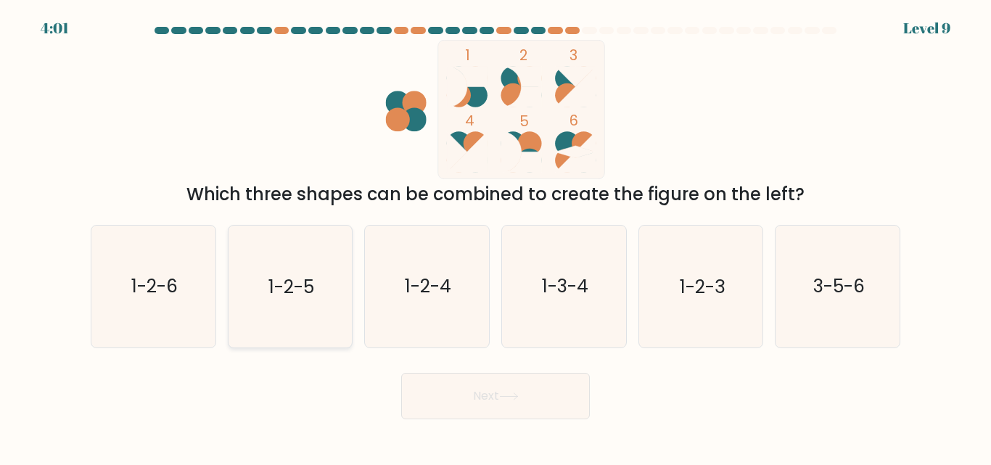
radio input "true"
click at [438, 398] on button "Next" at bounding box center [495, 396] width 189 height 46
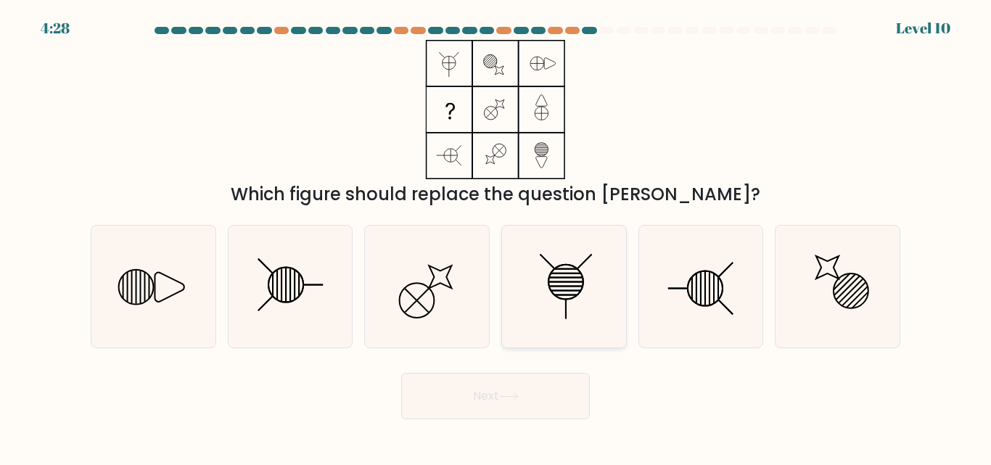
click at [575, 282] on icon at bounding box center [564, 286] width 121 height 121
click at [496, 237] on input "d." at bounding box center [496, 235] width 1 height 4
radio input "true"
click at [732, 289] on icon at bounding box center [700, 286] width 121 height 121
click at [496, 237] on input "e." at bounding box center [496, 235] width 1 height 4
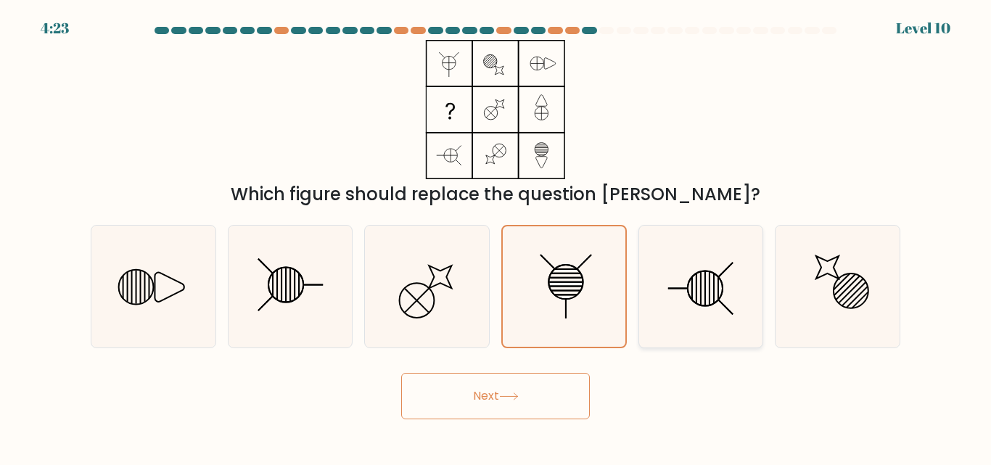
radio input "true"
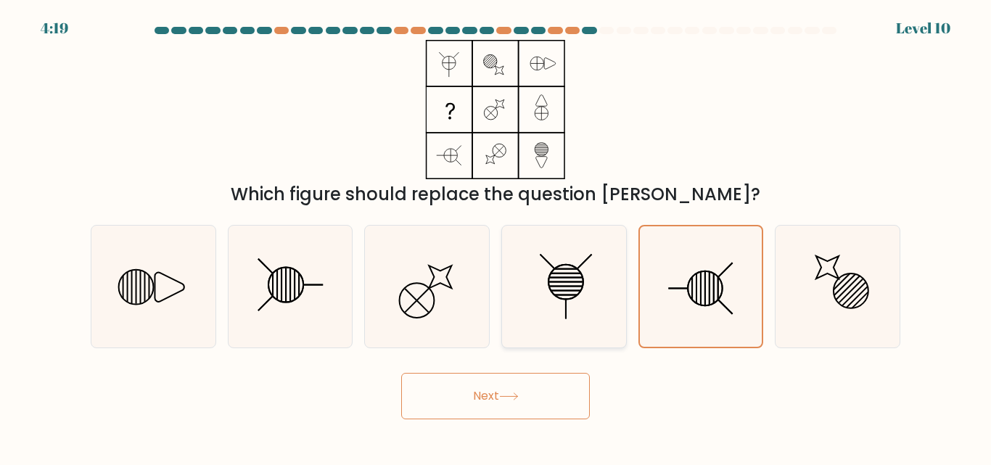
click at [593, 321] on icon at bounding box center [564, 286] width 121 height 121
click at [496, 237] on input "d." at bounding box center [496, 235] width 1 height 4
radio input "true"
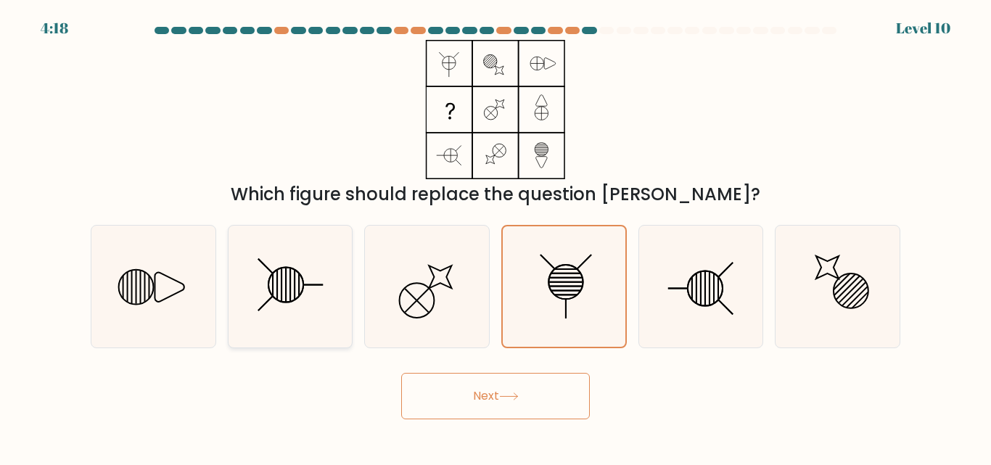
click at [260, 291] on icon at bounding box center [289, 286] width 121 height 121
click at [496, 237] on input "b." at bounding box center [496, 235] width 1 height 4
radio input "true"
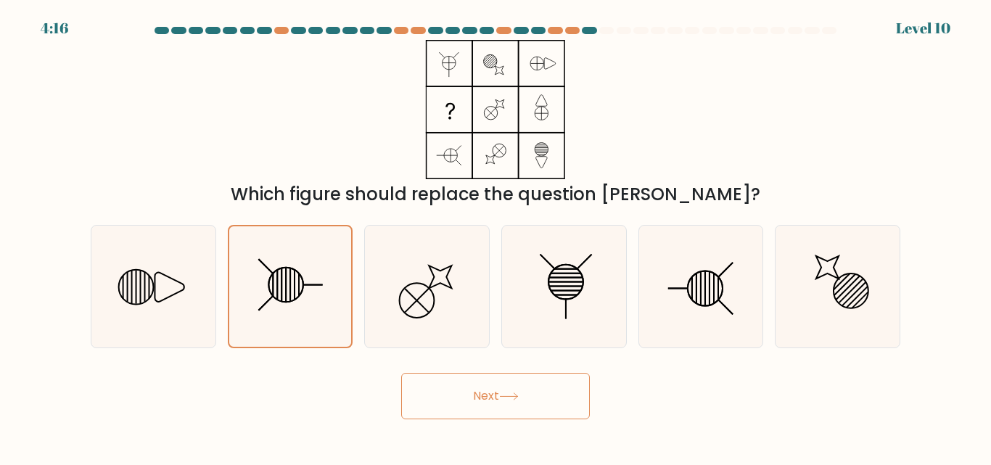
click at [459, 405] on button "Next" at bounding box center [495, 396] width 189 height 46
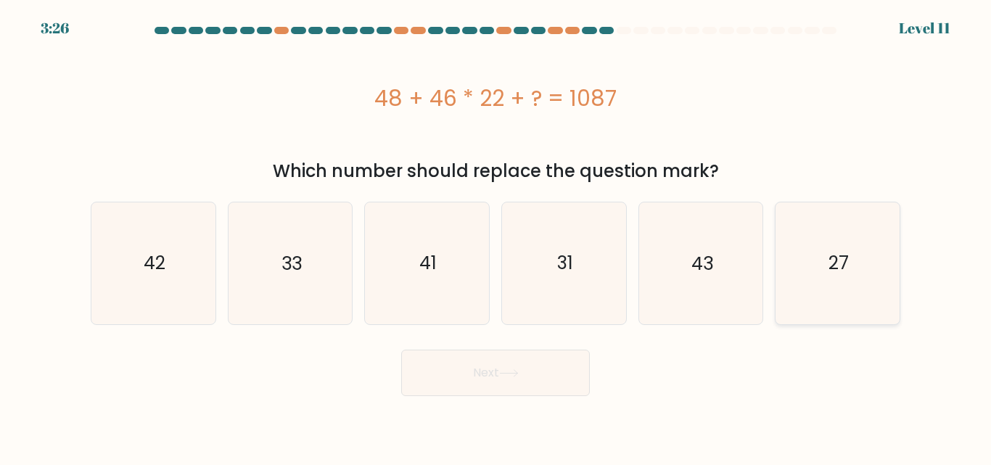
click at [868, 282] on icon "27" at bounding box center [837, 262] width 121 height 121
click at [496, 237] on input "f. 27" at bounding box center [496, 235] width 1 height 4
radio input "true"
click at [567, 380] on button "Next" at bounding box center [495, 373] width 189 height 46
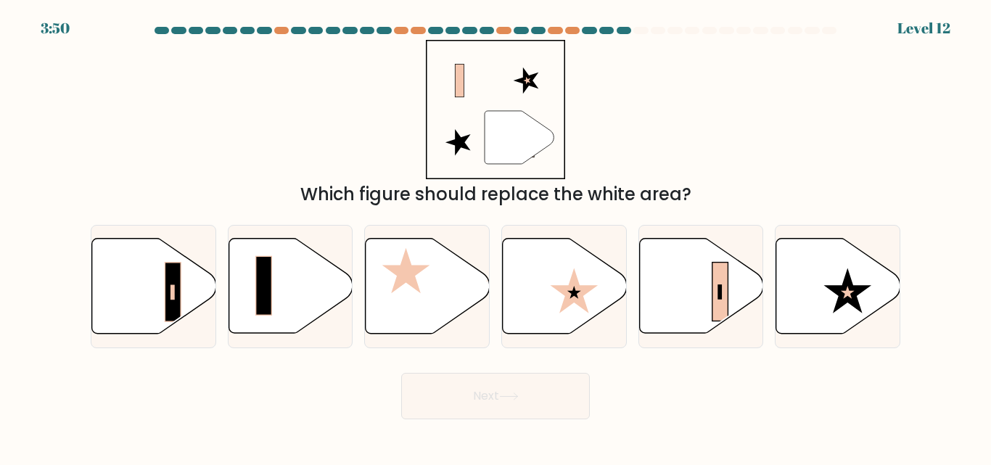
click at [762, 114] on div "" Which figure should replace the white area?" at bounding box center [495, 124] width 827 height 168
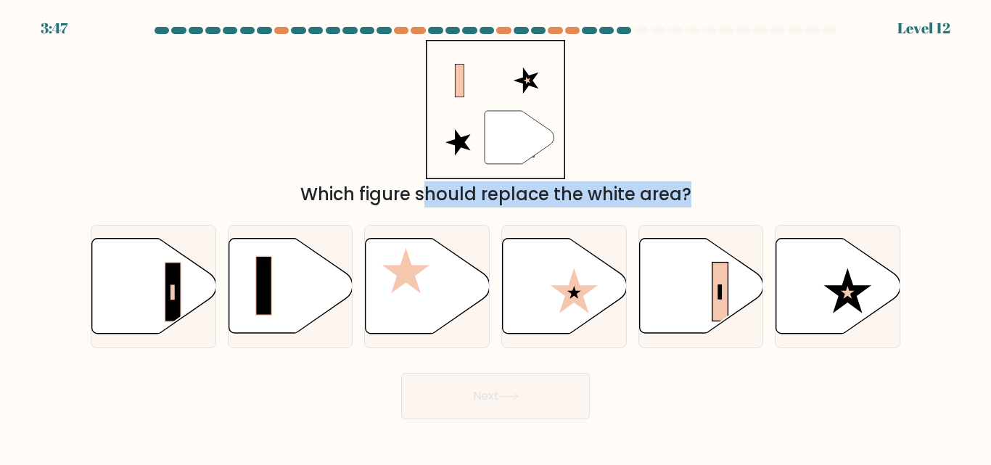
click at [762, 114] on div "" Which figure should replace the white area?" at bounding box center [495, 124] width 827 height 168
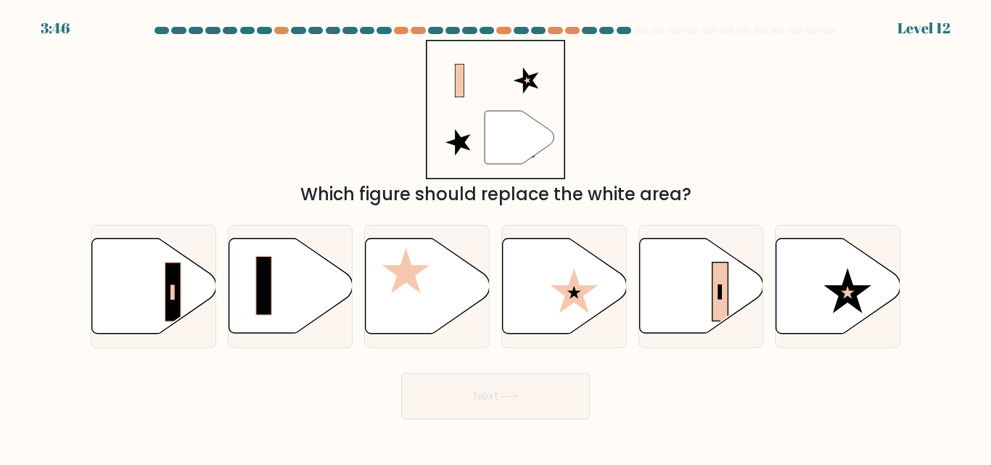
click at [316, 107] on div "" Which figure should replace the white area?" at bounding box center [495, 124] width 827 height 168
click at [742, 296] on icon at bounding box center [701, 286] width 124 height 95
click at [496, 237] on input "e." at bounding box center [496, 235] width 1 height 4
radio input "true"
click at [525, 408] on button "Next" at bounding box center [495, 396] width 189 height 46
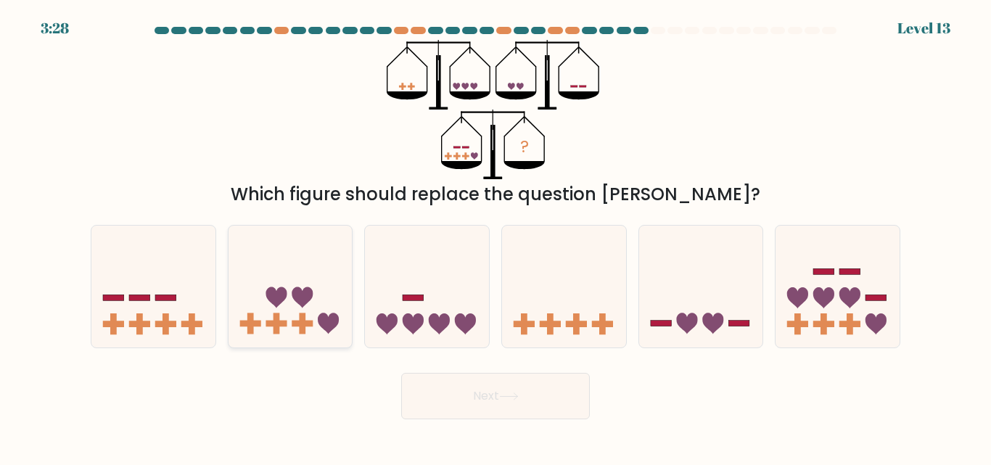
click at [249, 300] on icon at bounding box center [291, 286] width 124 height 102
click at [496, 237] on input "b." at bounding box center [496, 235] width 1 height 4
radio input "true"
click at [423, 400] on button "Next" at bounding box center [495, 396] width 189 height 46
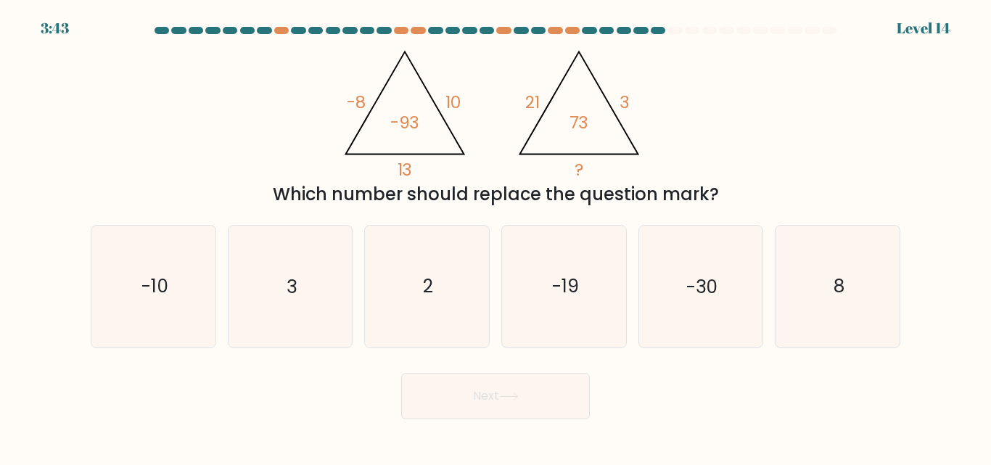
click at [620, 102] on tspan "3" at bounding box center [625, 102] width 10 height 23
click at [515, 118] on icon "@import url('https://fonts.googleapis.com/css?family=Abril+Fatface:400,100,100i…" at bounding box center [495, 109] width 321 height 139
click at [667, 105] on div "@import url('https://fonts.googleapis.com/css?family=Abril+Fatface:400,100,100i…" at bounding box center [495, 124] width 827 height 168
click at [311, 83] on div "@import url('https://fonts.googleapis.com/css?family=Abril+Fatface:400,100,100i…" at bounding box center [495, 124] width 827 height 168
click at [459, 167] on icon "@import url('https://fonts.googleapis.com/css?family=Abril+Fatface:400,100,100i…" at bounding box center [495, 109] width 321 height 139
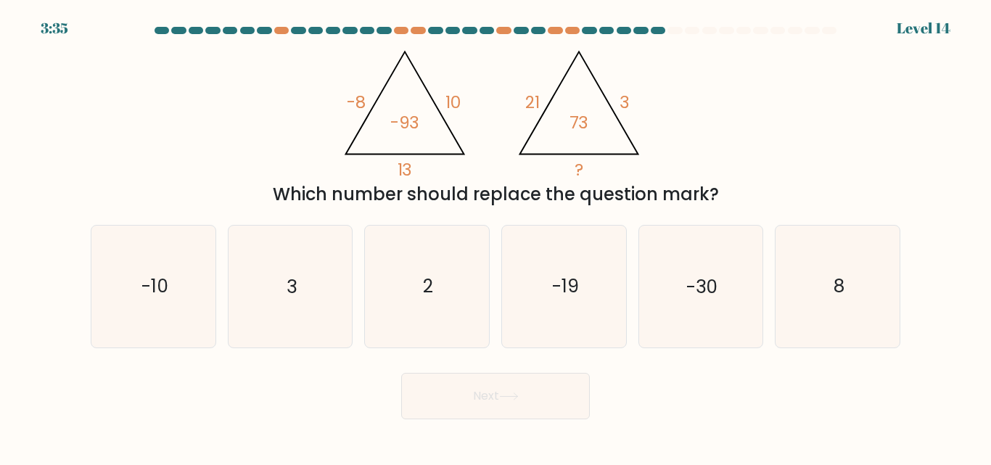
click at [548, 108] on icon "@import url('https://fonts.googleapis.com/css?family=Abril+Fatface:400,100,100i…" at bounding box center [495, 109] width 321 height 139
click at [616, 97] on icon "@import url('https://fonts.googleapis.com/css?family=Abril+Fatface:400,100,100i…" at bounding box center [495, 109] width 321 height 139
click at [345, 99] on icon "@import url('https://fonts.googleapis.com/css?family=Abril+Fatface:400,100,100i…" at bounding box center [495, 109] width 321 height 139
click at [464, 95] on icon "@import url('https://fonts.googleapis.com/css?family=Abril+Fatface:400,100,100i…" at bounding box center [495, 109] width 321 height 139
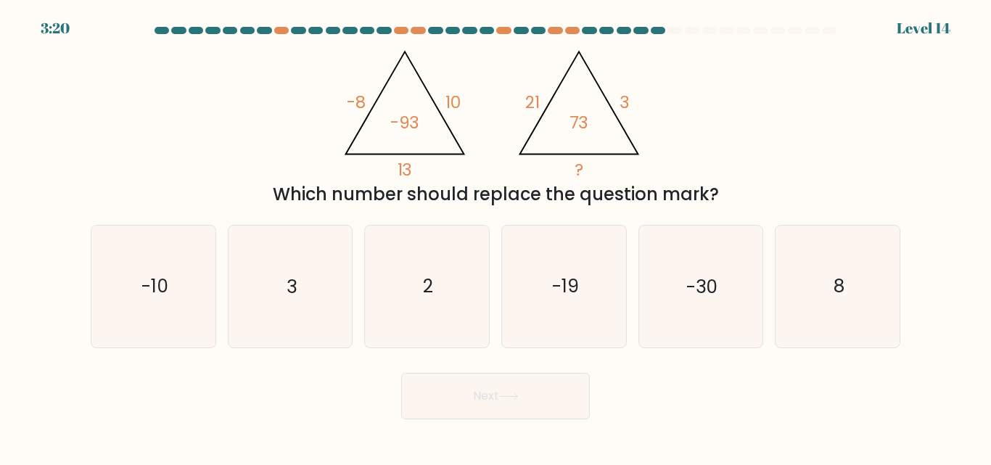
click at [464, 95] on icon "@import url('https://fonts.googleapis.com/css?family=Abril+Fatface:400,100,100i…" at bounding box center [495, 109] width 321 height 139
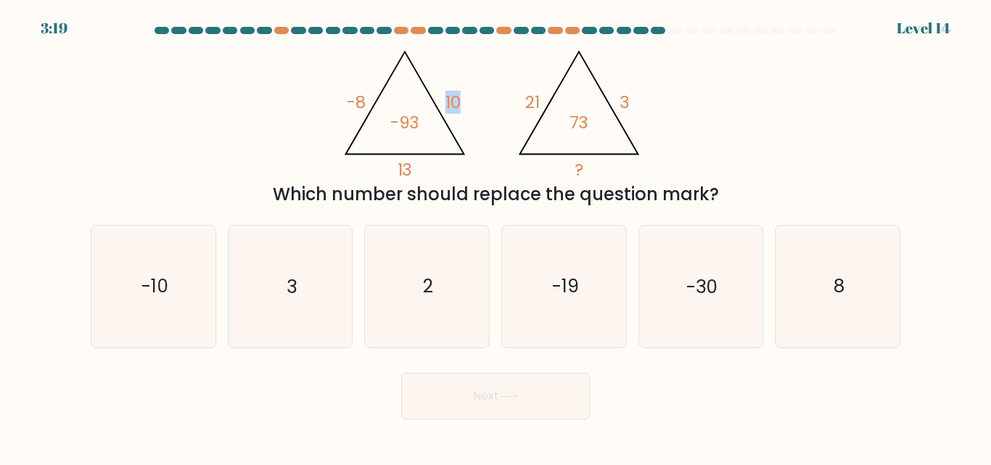
click at [464, 95] on icon "@import url('https://fonts.googleapis.com/css?family=Abril+Fatface:400,100,100i…" at bounding box center [495, 109] width 321 height 139
drag, startPoint x: 464, startPoint y: 95, endPoint x: 67, endPoint y: 106, distance: 397.1
click at [67, 106] on form at bounding box center [495, 223] width 991 height 393
click at [376, 117] on icon "@import url('https://fonts.googleapis.com/css?family=Abril+Fatface:400,100,100i…" at bounding box center [495, 109] width 321 height 139
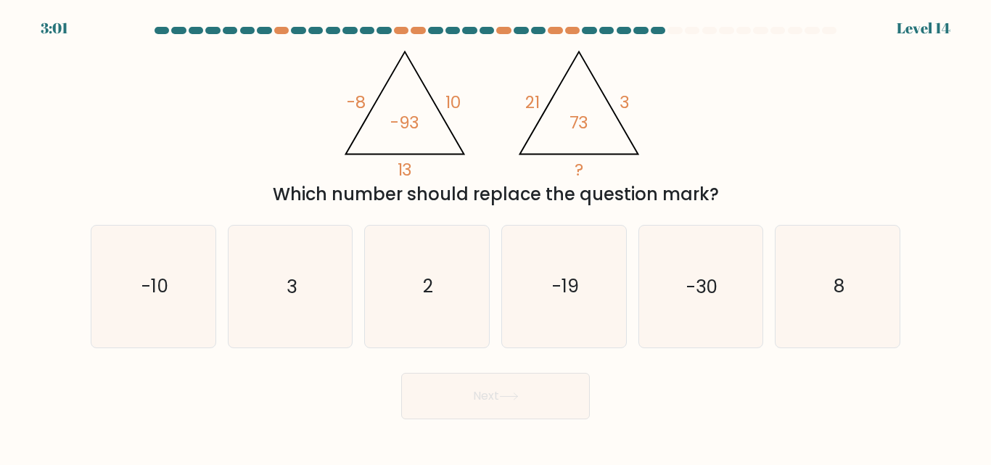
click at [580, 122] on tspan "73" at bounding box center [580, 122] width 20 height 23
click at [602, 208] on form at bounding box center [495, 223] width 991 height 393
click at [557, 283] on text "-19" at bounding box center [565, 286] width 27 height 25
click at [496, 237] on input "d. -19" at bounding box center [496, 235] width 1 height 4
radio input "true"
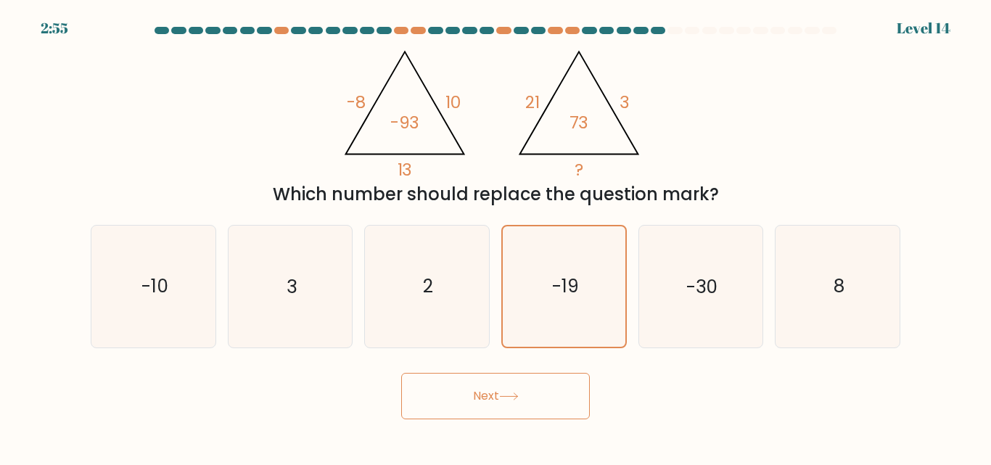
click at [495, 405] on button "Next" at bounding box center [495, 396] width 189 height 46
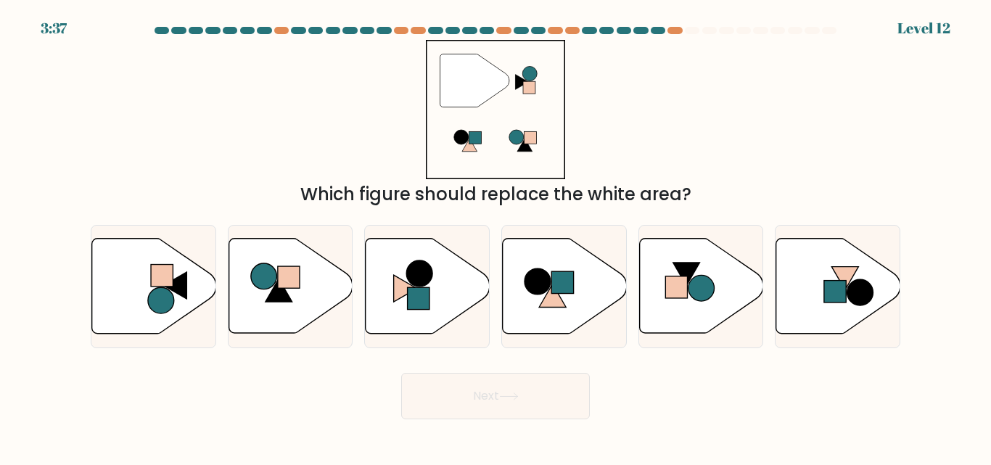
click at [700, 34] on div at bounding box center [495, 33] width 827 height 13
click at [435, 276] on icon at bounding box center [428, 286] width 124 height 95
click at [496, 237] on input "c." at bounding box center [496, 235] width 1 height 4
radio input "true"
click at [546, 404] on button "Next" at bounding box center [495, 396] width 189 height 46
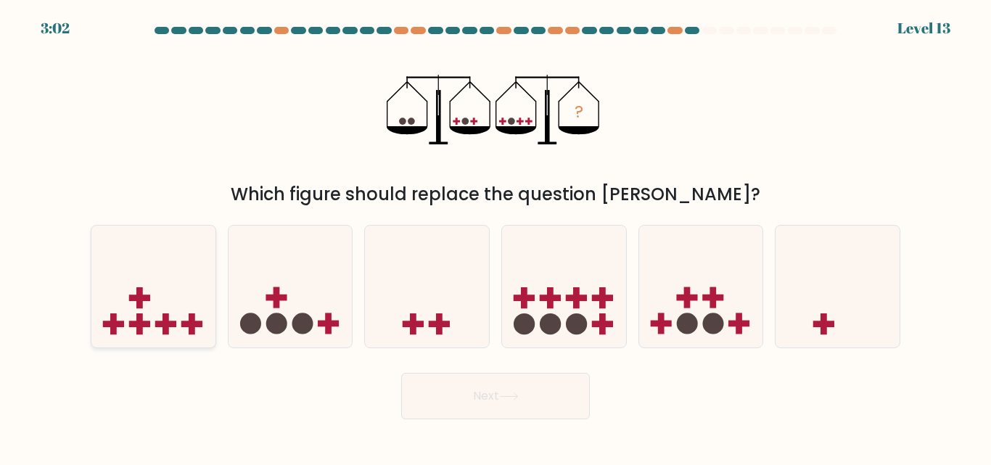
click at [156, 320] on icon at bounding box center [153, 286] width 124 height 102
click at [496, 237] on input "a." at bounding box center [496, 235] width 1 height 4
radio input "true"
click at [466, 413] on button "Next" at bounding box center [495, 396] width 189 height 46
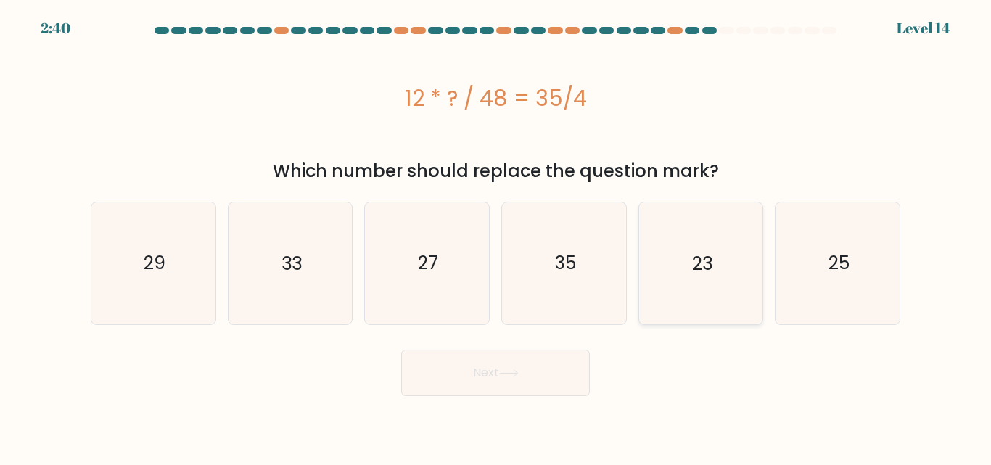
click at [703, 293] on icon "23" at bounding box center [700, 262] width 121 height 121
click at [496, 237] on input "e. 23" at bounding box center [496, 235] width 1 height 4
radio input "true"
click at [541, 390] on button "Next" at bounding box center [495, 373] width 189 height 46
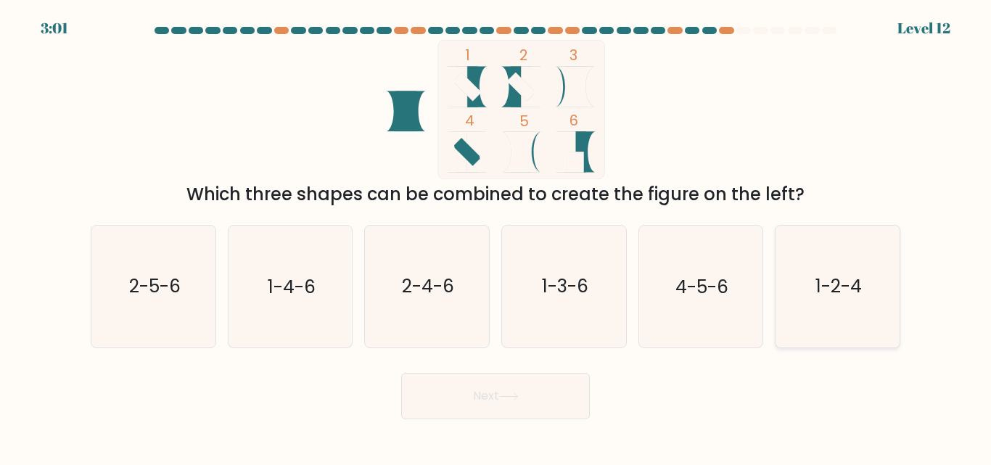
click at [859, 282] on text "1-2-4" at bounding box center [839, 286] width 46 height 25
click at [496, 237] on input "f. 1-2-4" at bounding box center [496, 235] width 1 height 4
radio input "true"
click at [571, 391] on button "Next" at bounding box center [495, 396] width 189 height 46
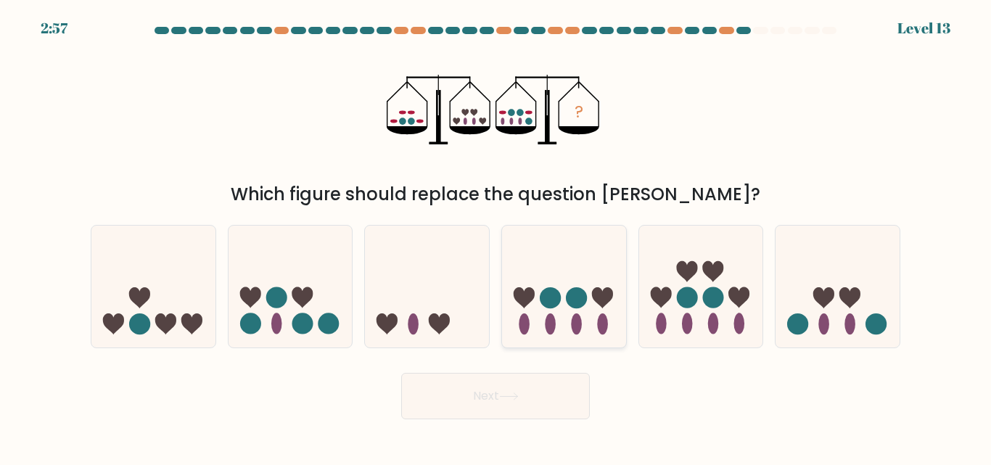
click at [588, 319] on icon at bounding box center [564, 286] width 124 height 102
click at [496, 237] on input "d." at bounding box center [496, 235] width 1 height 4
radio input "true"
click at [533, 388] on button "Next" at bounding box center [495, 396] width 189 height 46
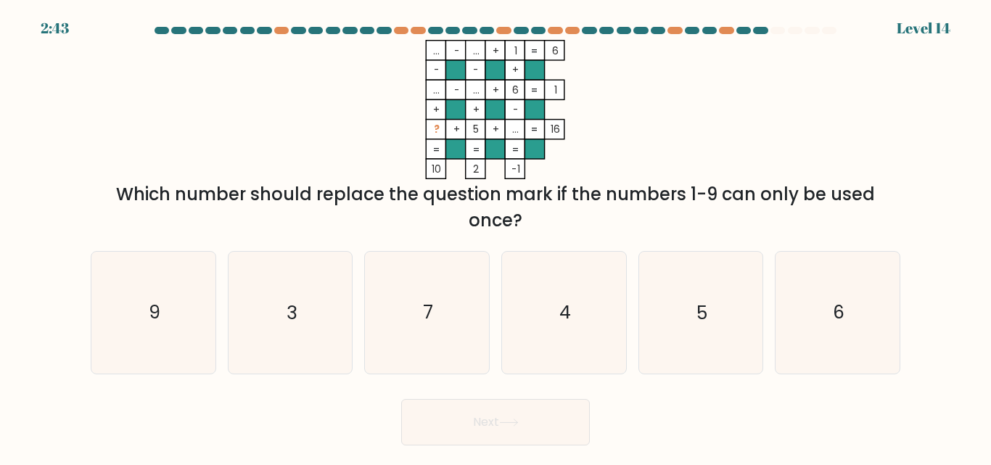
click at [415, 147] on icon "... - ... + 1 6 - - + ... - ... + 6 1 + + - ? + 5 + ... = 16 = = = = 10 2 -1 =" at bounding box center [495, 109] width 435 height 139
click at [195, 328] on icon "9" at bounding box center [153, 312] width 121 height 121
click at [496, 237] on input "a. 9" at bounding box center [496, 235] width 1 height 4
radio input "true"
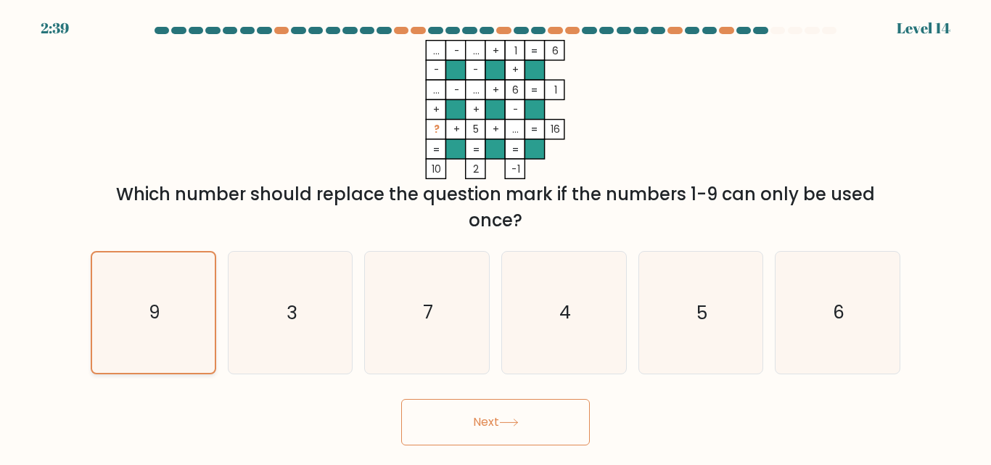
click at [184, 326] on icon "9" at bounding box center [154, 313] width 120 height 120
click at [496, 237] on input "a. 9" at bounding box center [496, 235] width 1 height 4
click at [446, 422] on button "Next" at bounding box center [495, 422] width 189 height 46
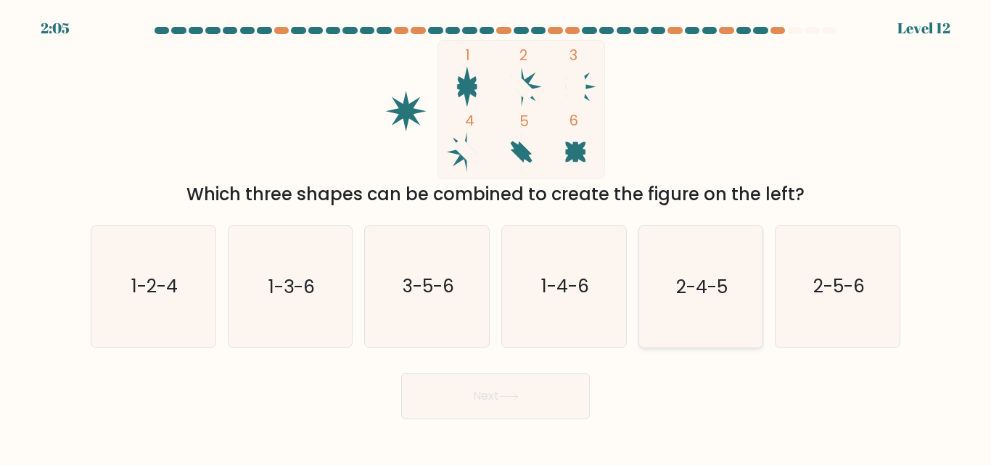
click at [717, 307] on icon "2-4-5" at bounding box center [700, 286] width 121 height 121
click at [496, 237] on input "e. 2-4-5" at bounding box center [496, 235] width 1 height 4
radio input "true"
click at [563, 392] on button "Next" at bounding box center [495, 396] width 189 height 46
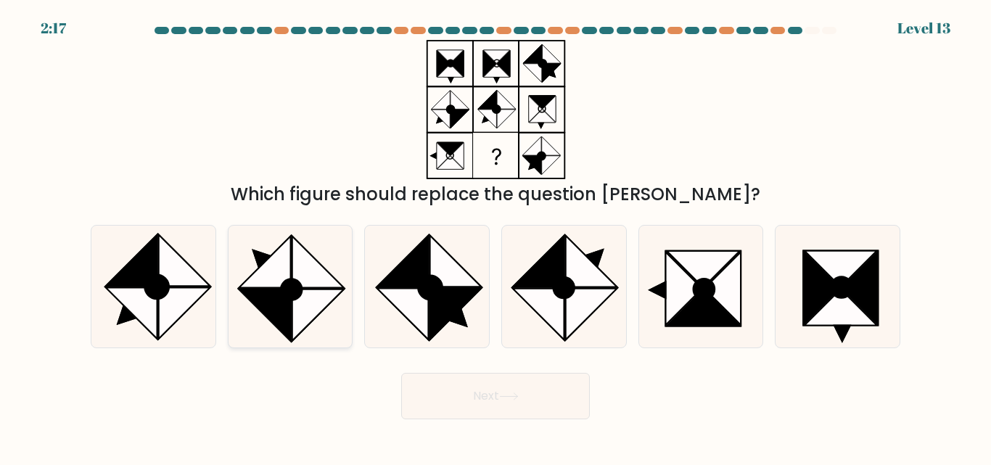
click at [287, 261] on icon at bounding box center [265, 263] width 52 height 52
click at [496, 237] on input "b." at bounding box center [496, 235] width 1 height 4
radio input "true"
click at [437, 381] on button "Next" at bounding box center [495, 396] width 189 height 46
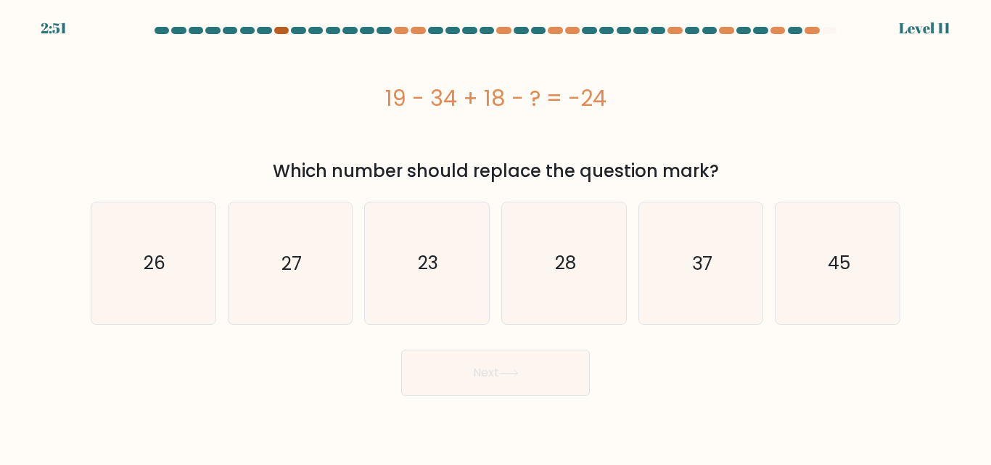
click at [285, 33] on div at bounding box center [281, 30] width 15 height 7
click at [308, 231] on icon "27" at bounding box center [289, 262] width 121 height 121
click at [496, 233] on input "b. 27" at bounding box center [496, 235] width 1 height 4
radio input "true"
click at [454, 368] on button "Next" at bounding box center [495, 373] width 189 height 46
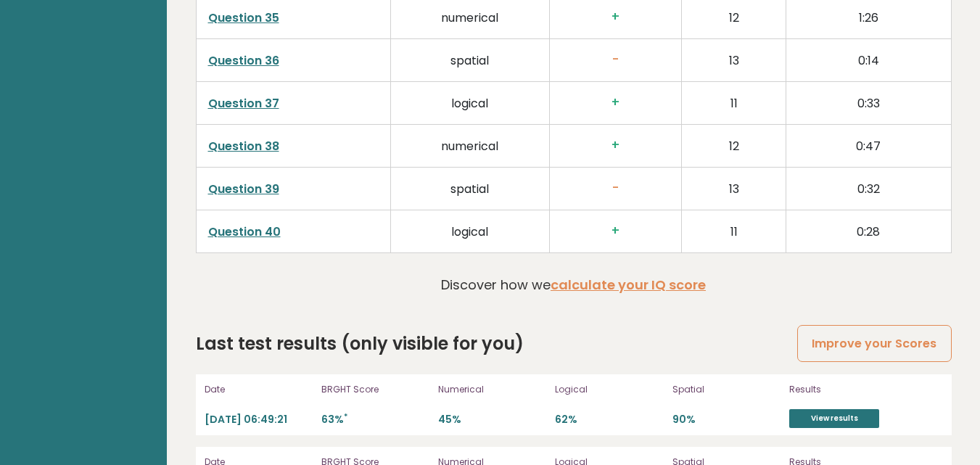
scroll to position [4026, 0]
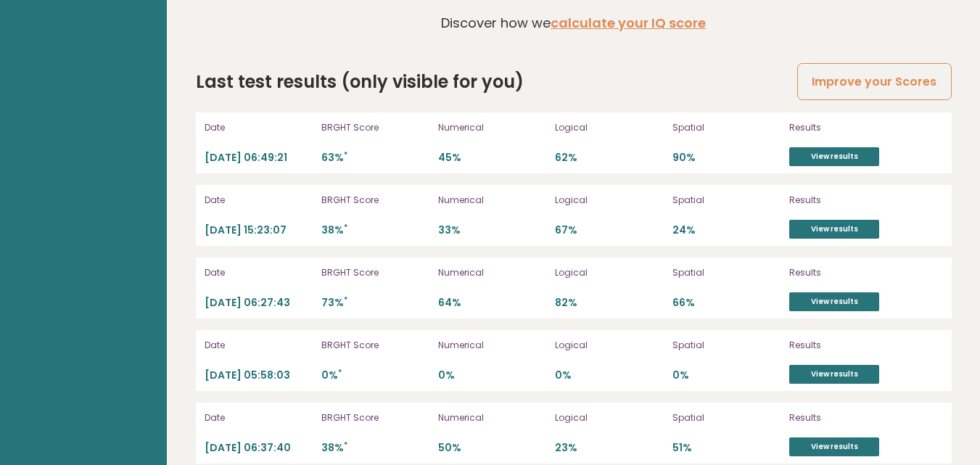
click at [788, 130] on div "Date [DATE] 06:49:21 BRGHT Score 63% * Numerical 45% Logical 62% Spatial 90% Re…" at bounding box center [574, 142] width 756 height 61
click at [792, 147] on link "View results" at bounding box center [835, 156] width 90 height 19
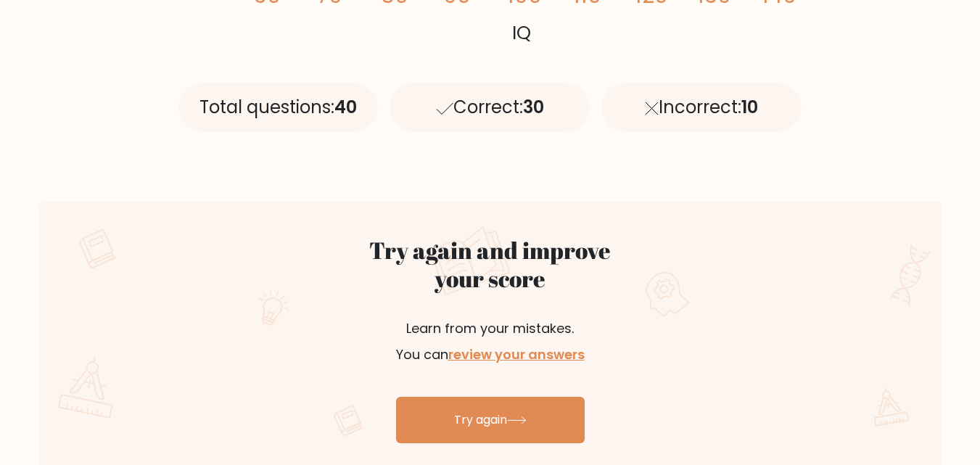
scroll to position [632, 0]
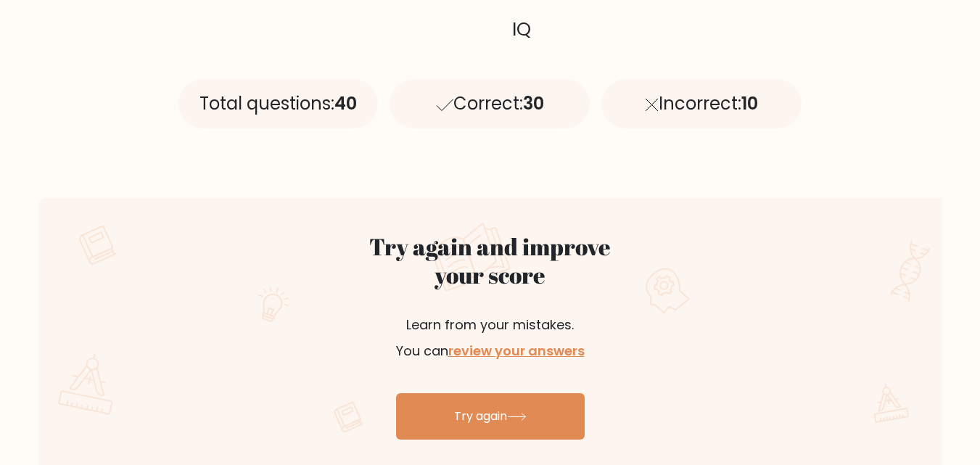
click at [618, 226] on div "Try again and improve your score Learn from your mistakes. You can review your …" at bounding box center [489, 336] width 903 height 276
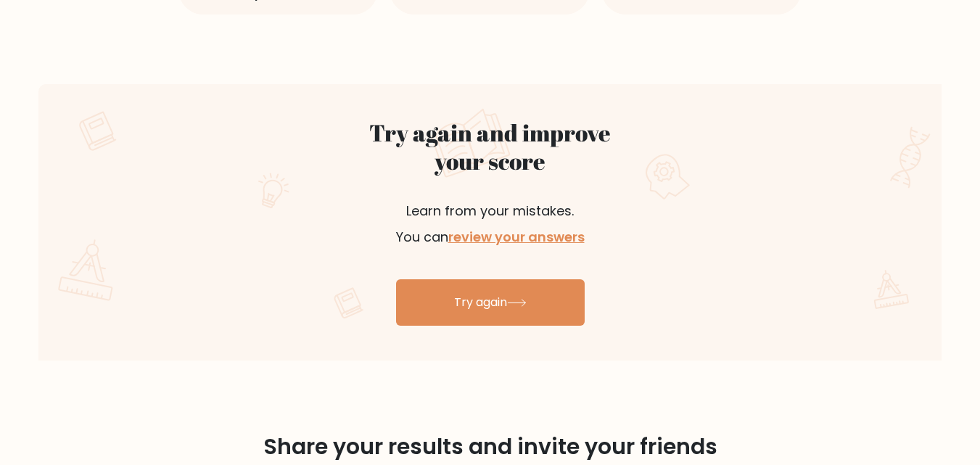
scroll to position [745, 0]
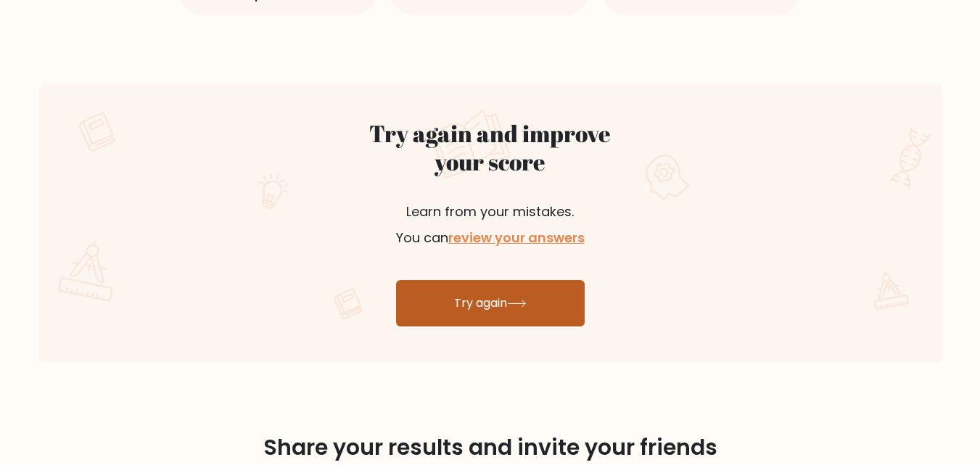
click at [495, 311] on link "Try again" at bounding box center [490, 303] width 189 height 46
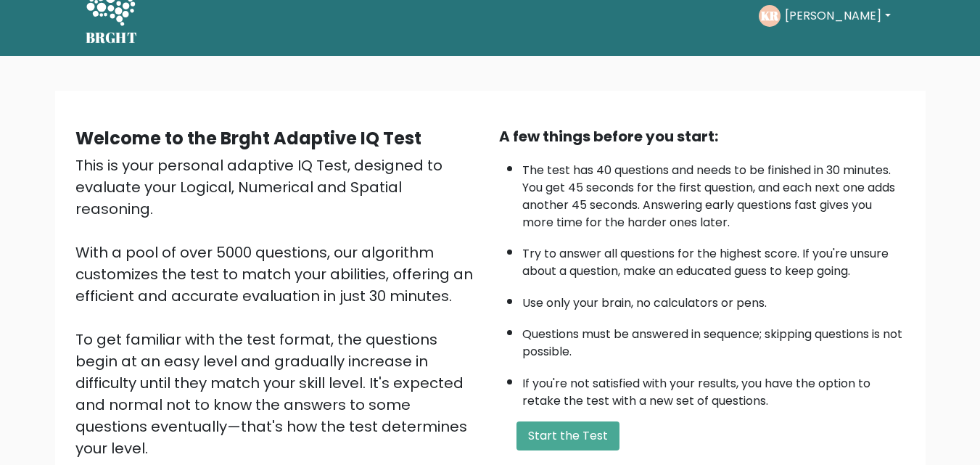
scroll to position [25, 0]
